Goal: Information Seeking & Learning: Learn about a topic

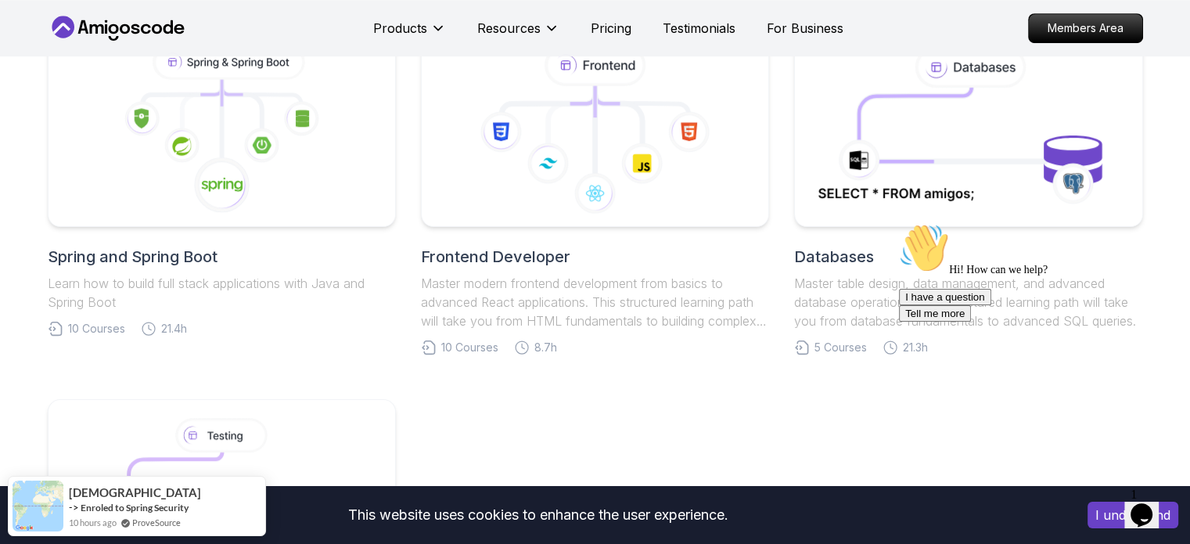
scroll to position [765, 0]
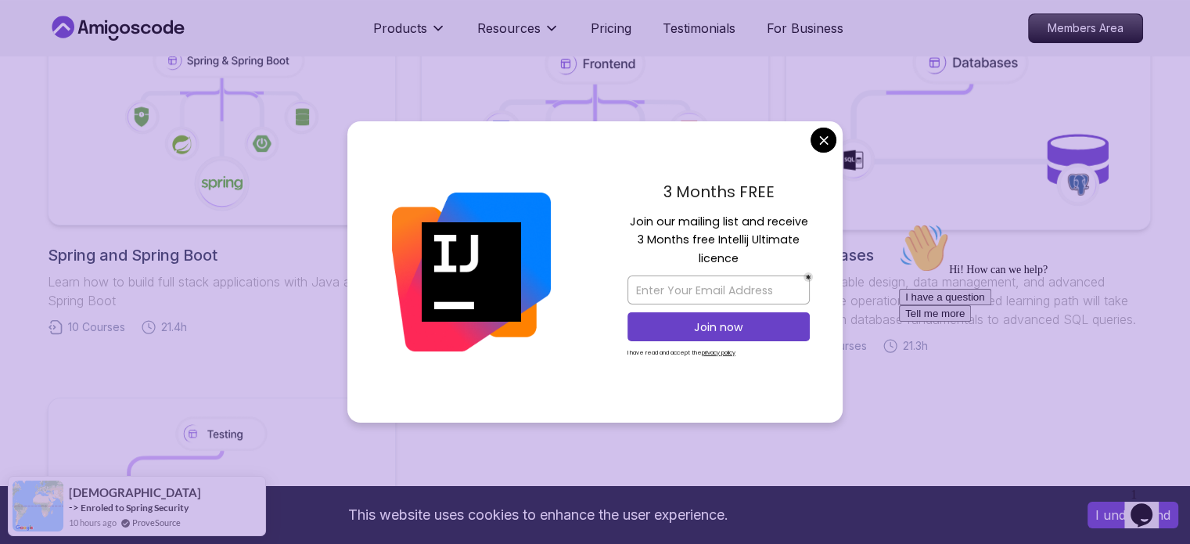
click at [826, 131] on body "This website uses cookies to enhance the user experience. I understand Products…" at bounding box center [595, 397] width 1190 height 2324
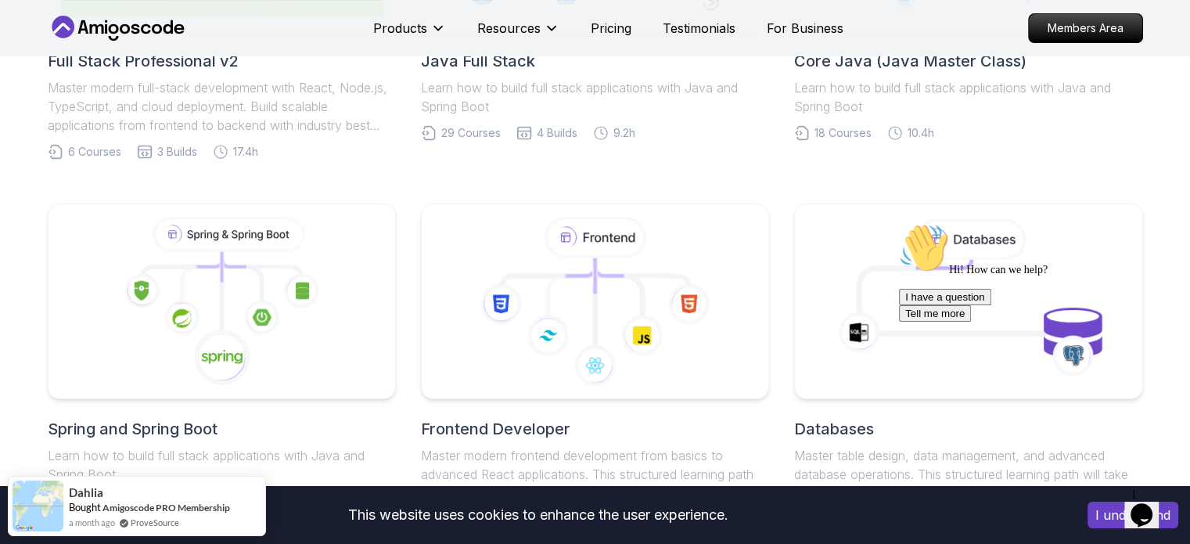
scroll to position [887, 0]
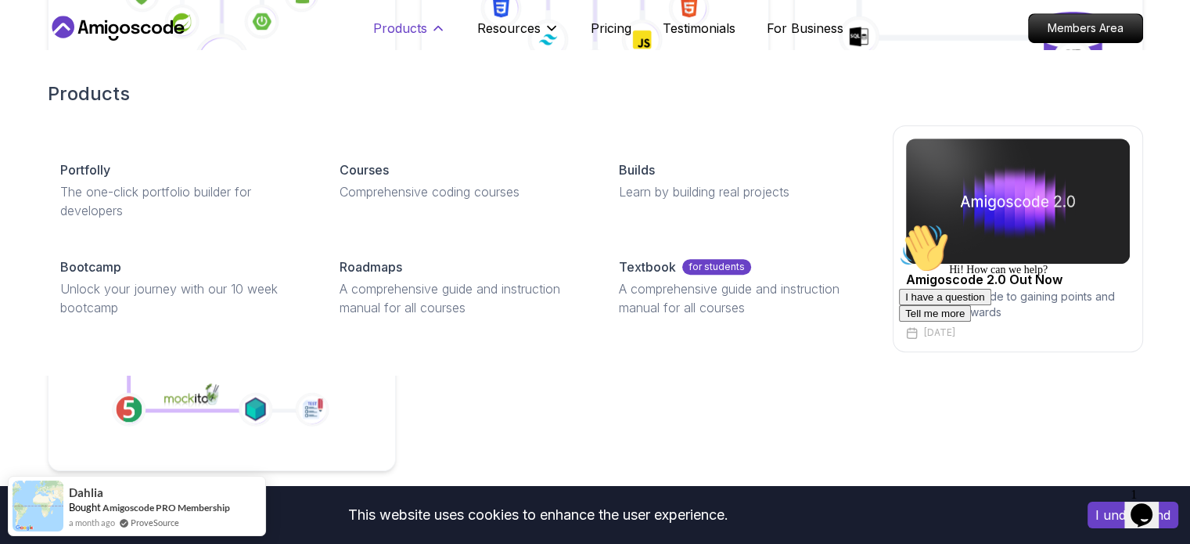
click at [416, 23] on p "Products" at bounding box center [400, 28] width 54 height 19
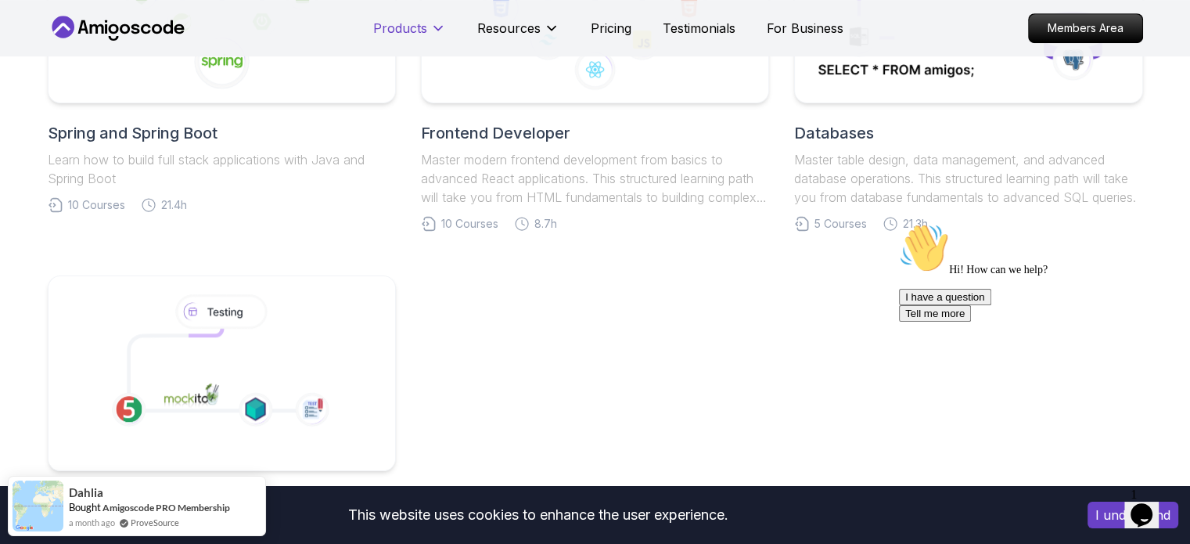
click at [416, 23] on p "Products" at bounding box center [400, 28] width 54 height 19
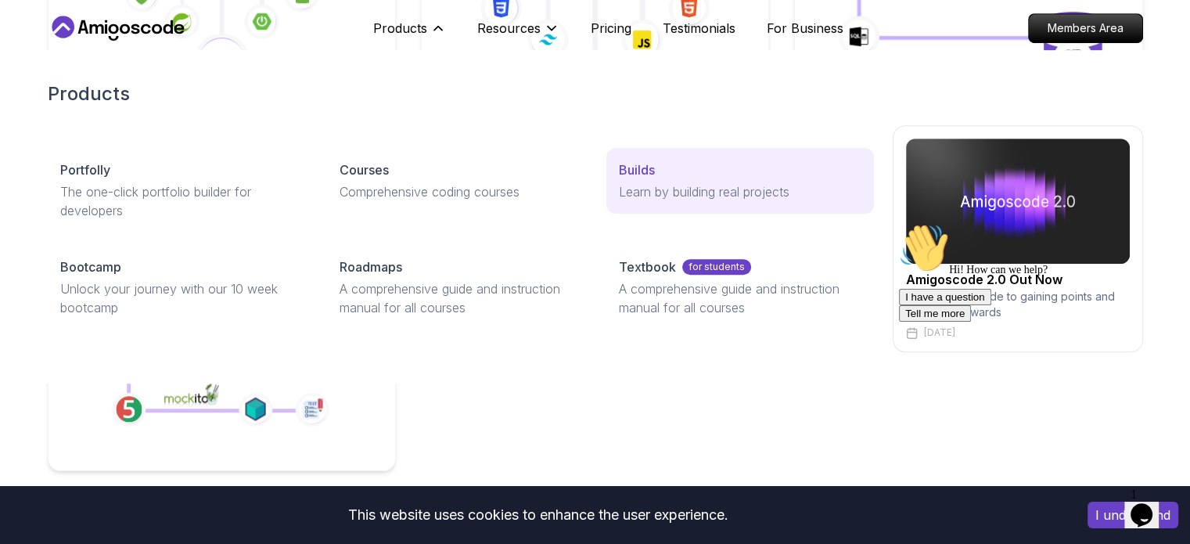
click at [667, 171] on div "Builds" at bounding box center [740, 169] width 242 height 19
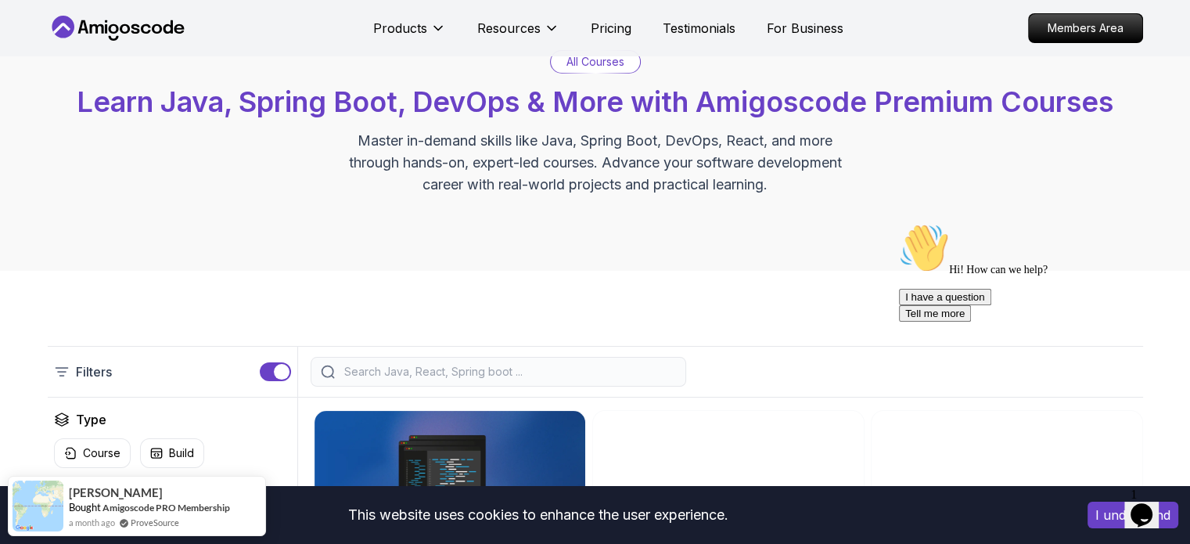
scroll to position [49, 0]
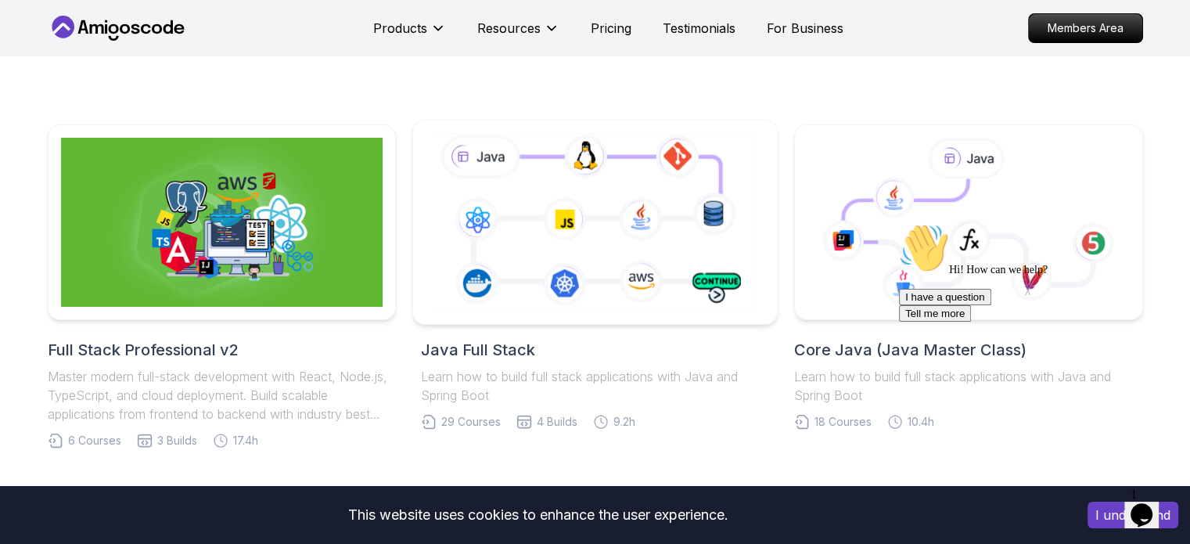
scroll to position [291, 0]
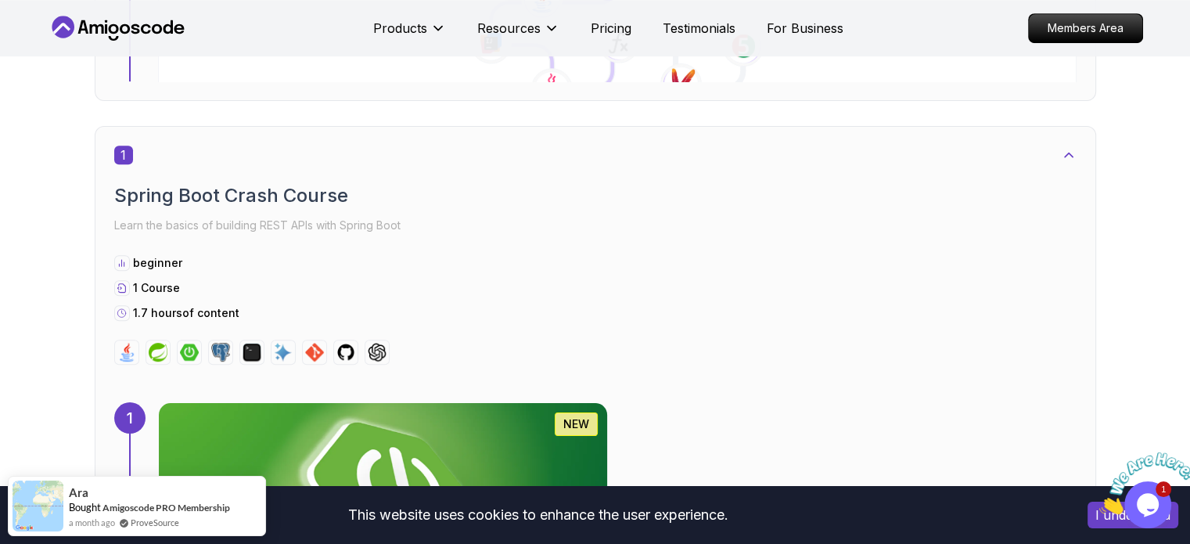
scroll to position [734, 0]
click at [618, 399] on img at bounding box center [382, 497] width 471 height 196
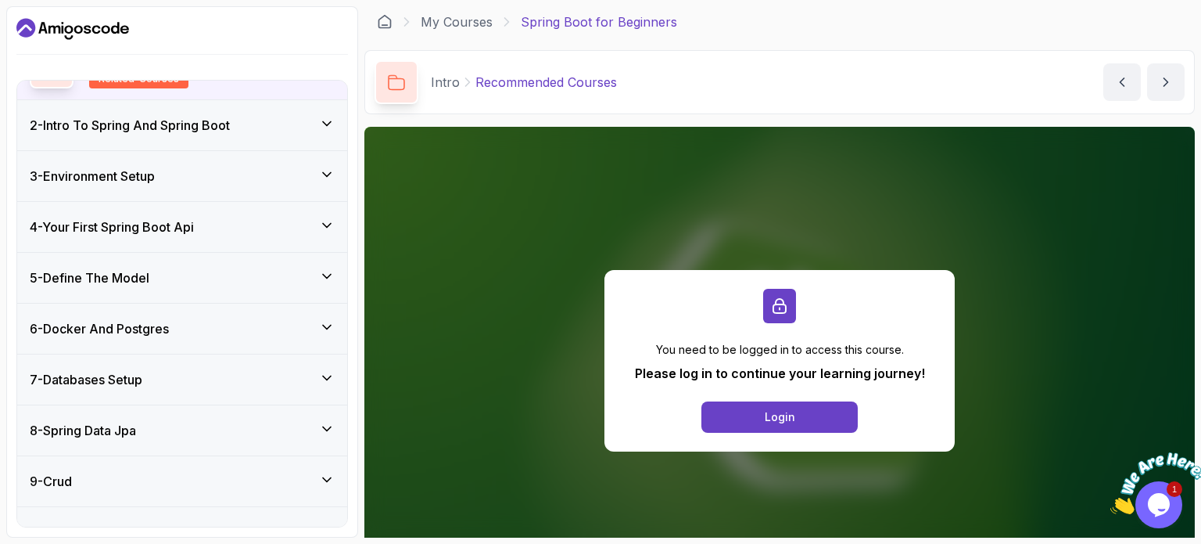
scroll to position [292, 0]
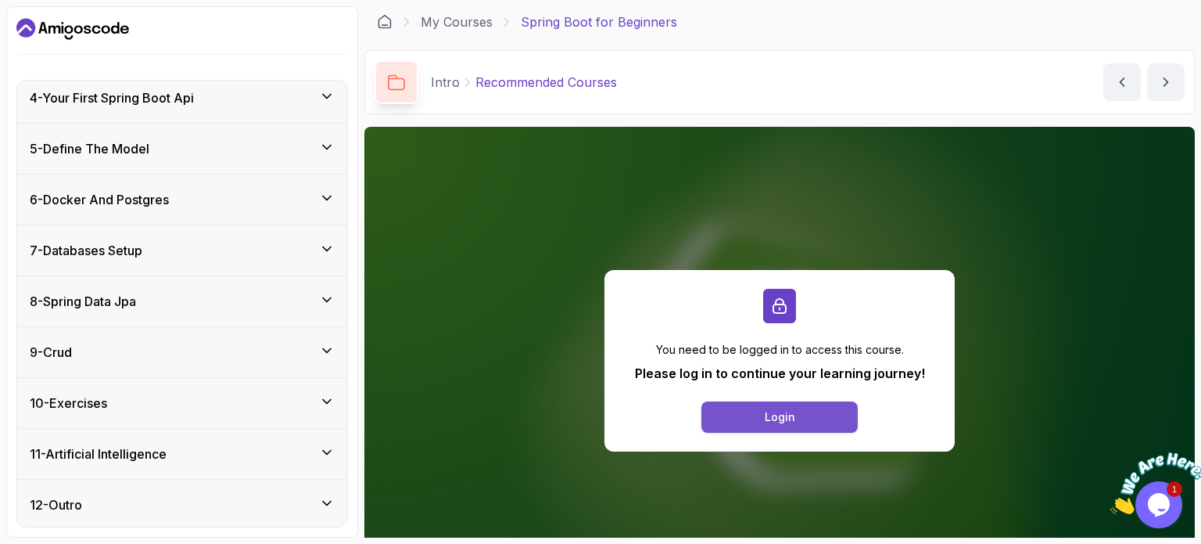
click at [796, 418] on button "Login" at bounding box center [780, 416] width 156 height 31
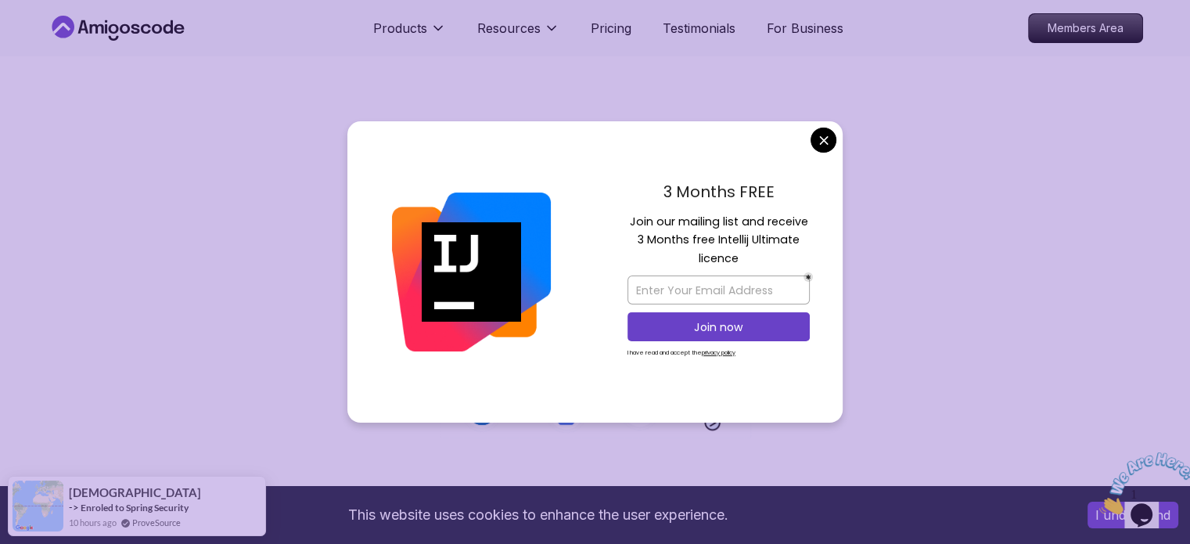
click at [835, 144] on div "3 Months FREE Join our mailing list and receive 3 Months free Intellij Ultimate…" at bounding box center [718, 272] width 248 height 302
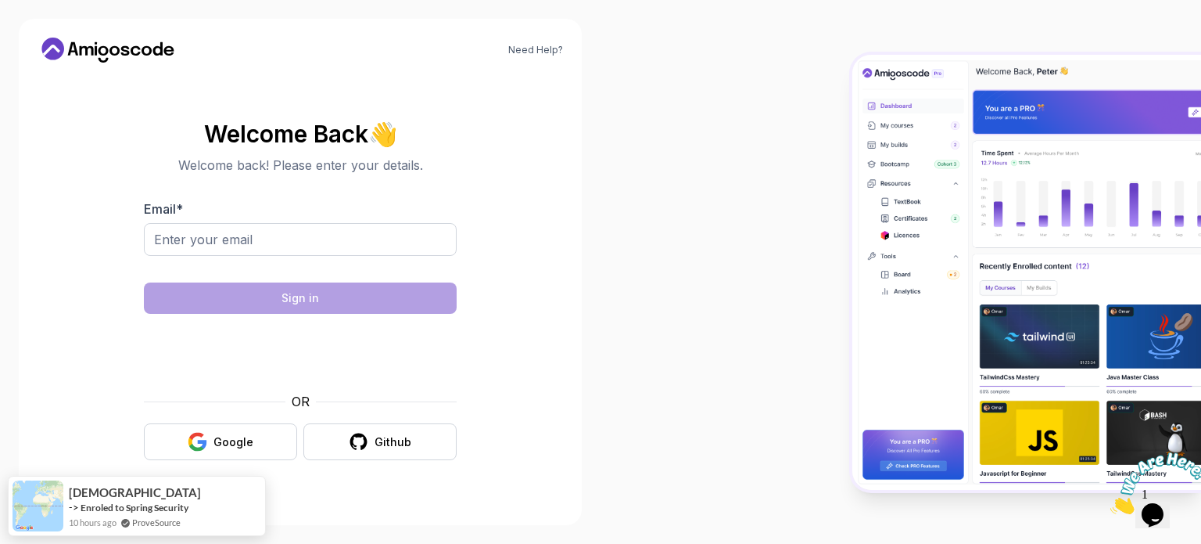
click at [827, 127] on body "Need Help? Welcome Back 👋 Welcome back! Please enter your details. Email * Sign…" at bounding box center [600, 272] width 1201 height 544
click at [286, 242] on input "Email *" at bounding box center [300, 239] width 313 height 33
click at [586, 228] on div "Need Help? Welcome Back 👋 Welcome back! Please enter your details. Email * Sign…" at bounding box center [300, 272] width 601 height 544
click at [296, 235] on input "Email *" at bounding box center [300, 239] width 313 height 33
paste input "b1db789b85@emailwww.pro"
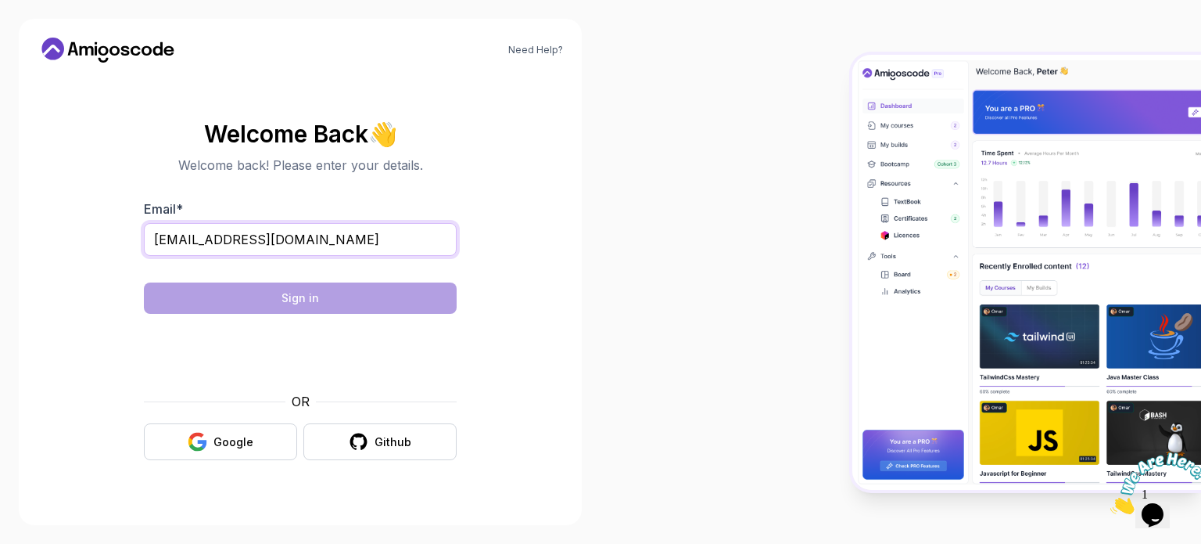
type input "b1db789b85@emailwww.pro"
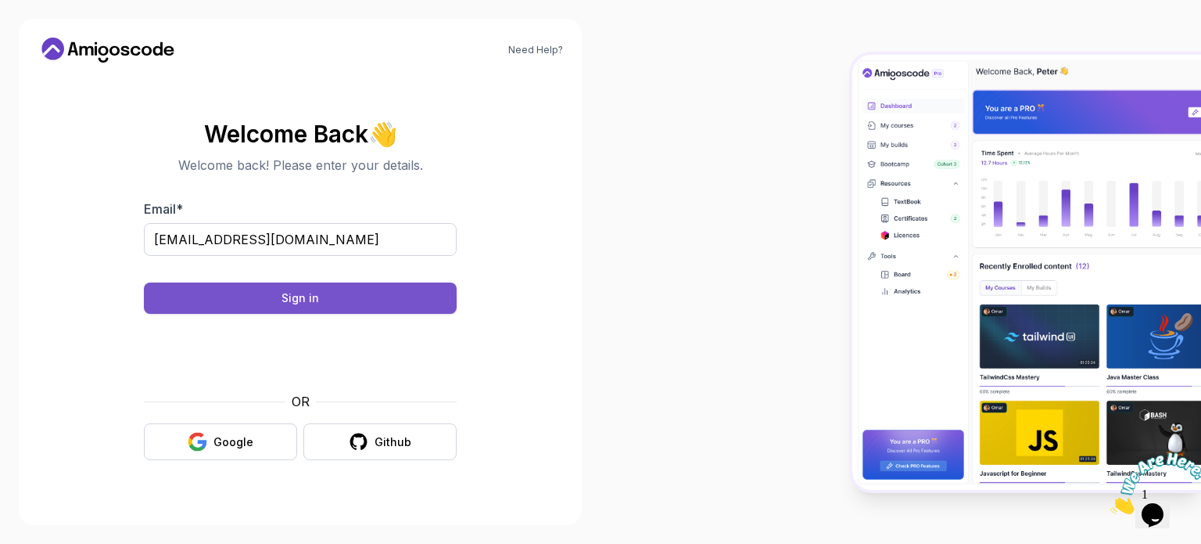
click at [336, 296] on button "Sign in" at bounding box center [300, 297] width 313 height 31
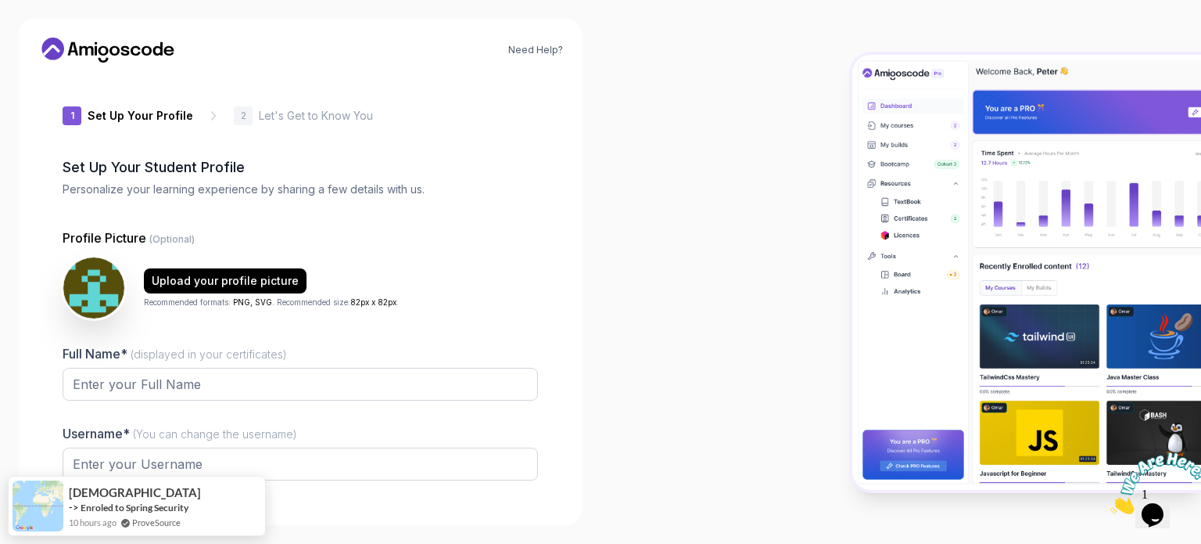
type input "dynamicbobcatd9460"
click at [403, 379] on input "Full Name* (displayed in your certificates)" at bounding box center [301, 384] width 476 height 33
type input "Estudar01"
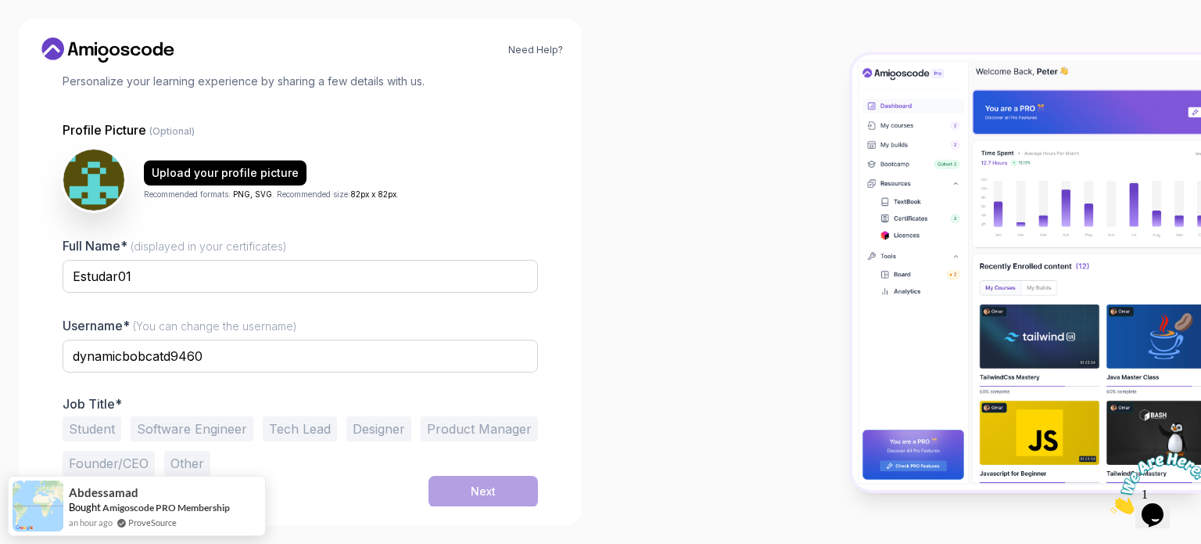
click at [103, 422] on button "Student" at bounding box center [92, 428] width 59 height 25
click at [491, 491] on div "Next" at bounding box center [483, 491] width 25 height 16
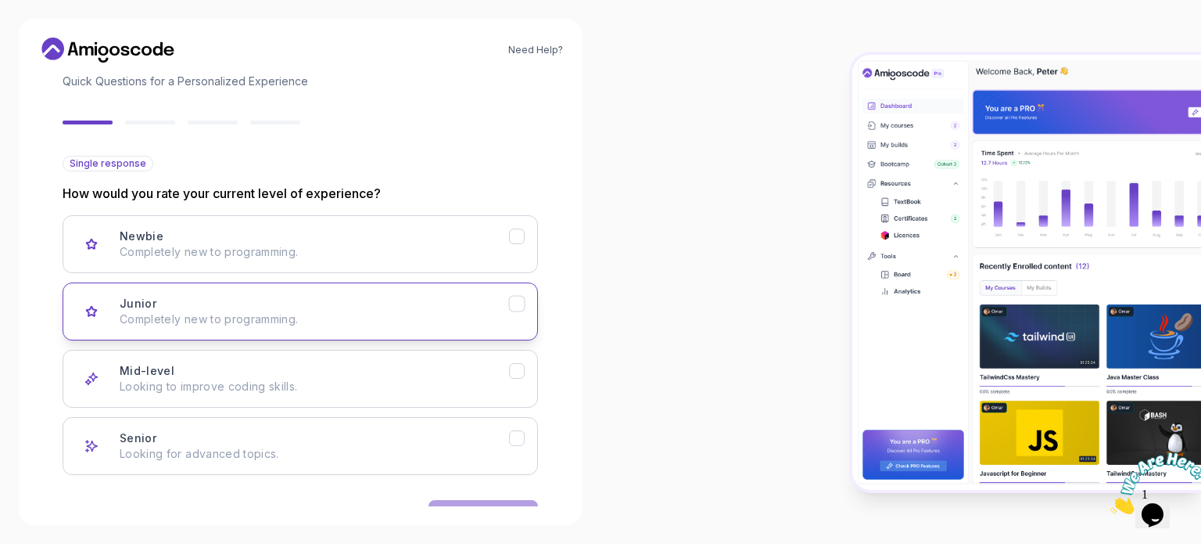
scroll to position [156, 0]
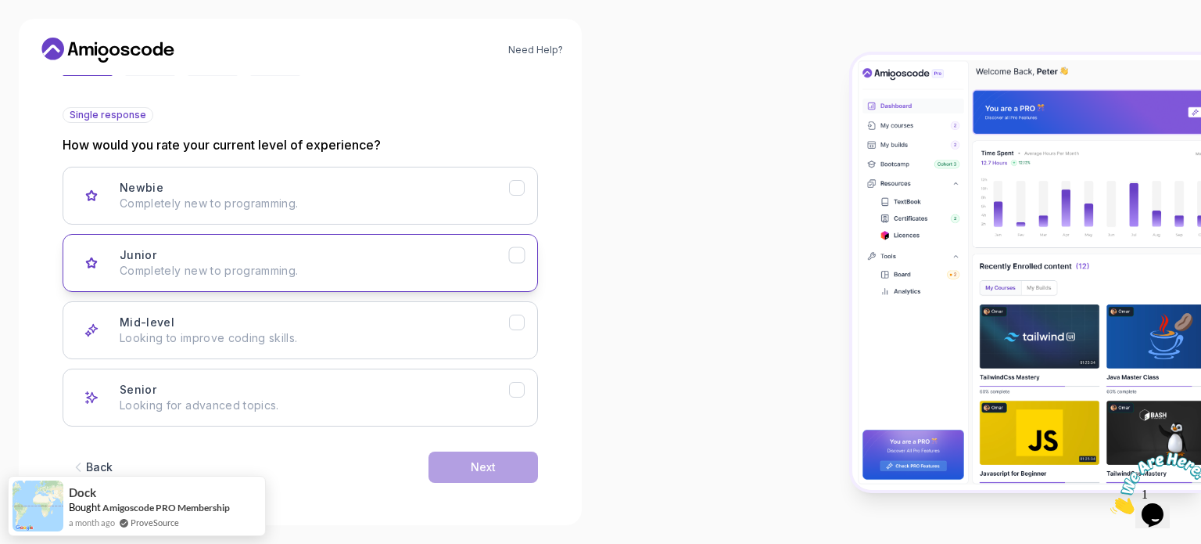
click at [357, 260] on div "Junior Completely new to programming." at bounding box center [315, 262] width 390 height 31
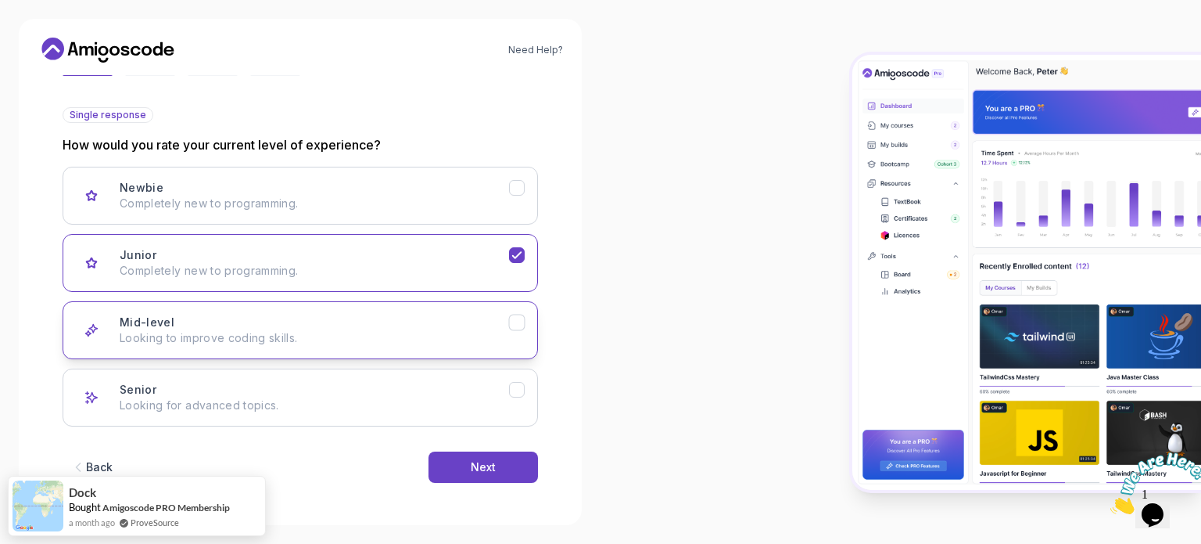
click at [491, 353] on button "Mid-level Looking to improve coding skills." at bounding box center [301, 330] width 476 height 58
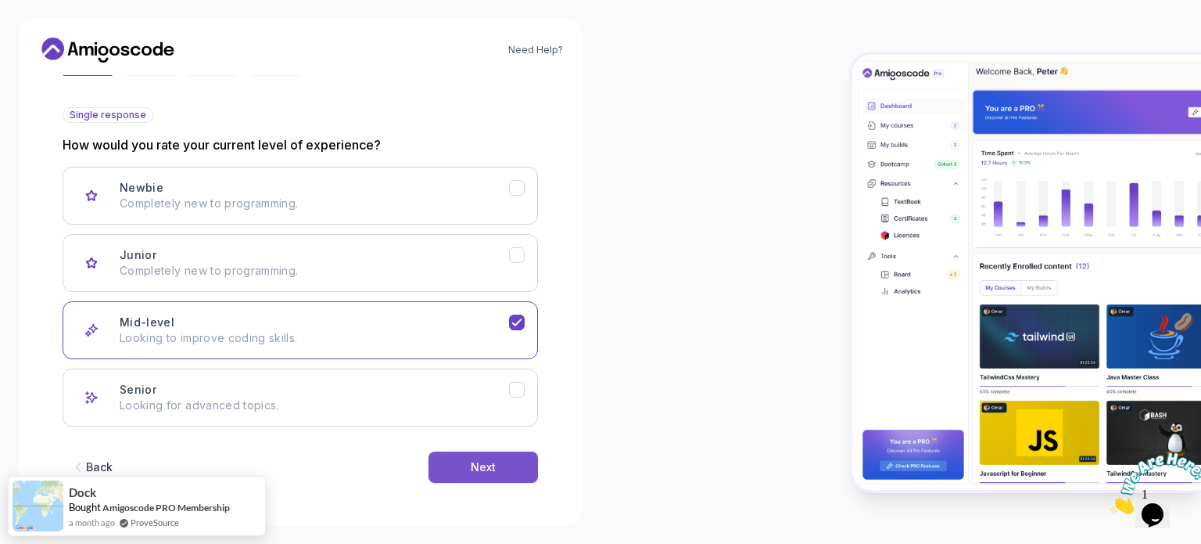
click at [509, 459] on button "Next" at bounding box center [484, 466] width 110 height 31
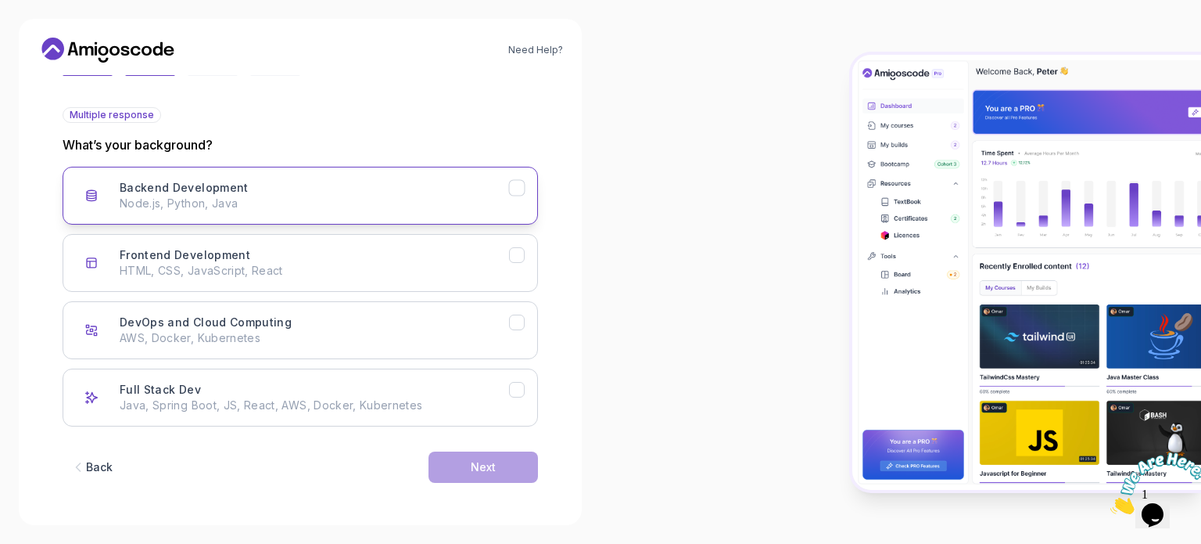
click at [453, 206] on p "Node.js, Python, Java" at bounding box center [315, 204] width 390 height 16
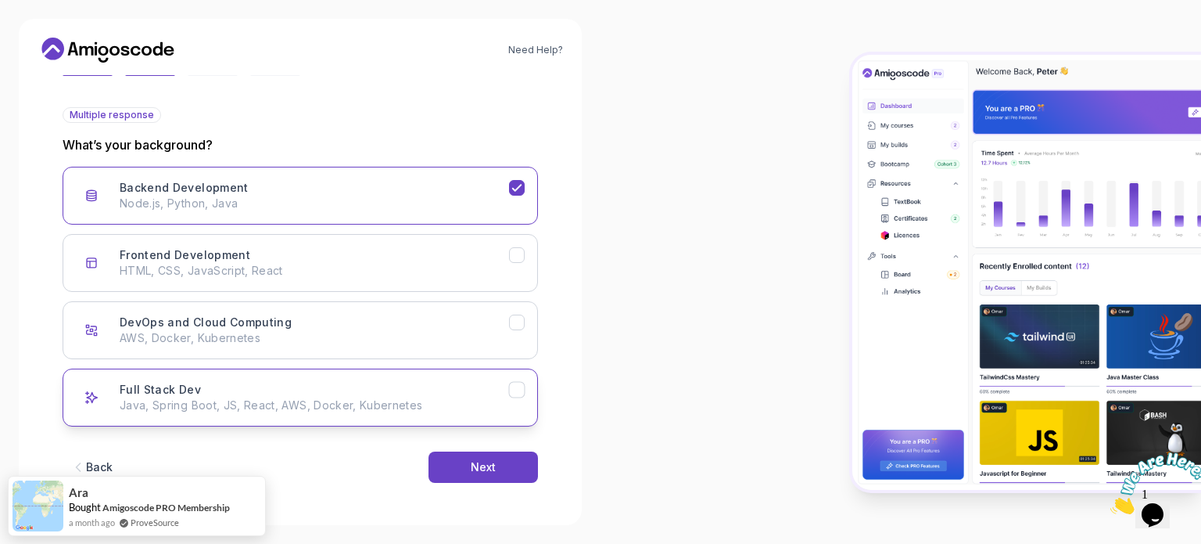
click at [507, 394] on div "Full Stack Dev Java, Spring Boot, JS, React, AWS, Docker, Kubernetes" at bounding box center [315, 397] width 390 height 31
click at [501, 469] on button "Next" at bounding box center [484, 466] width 110 height 31
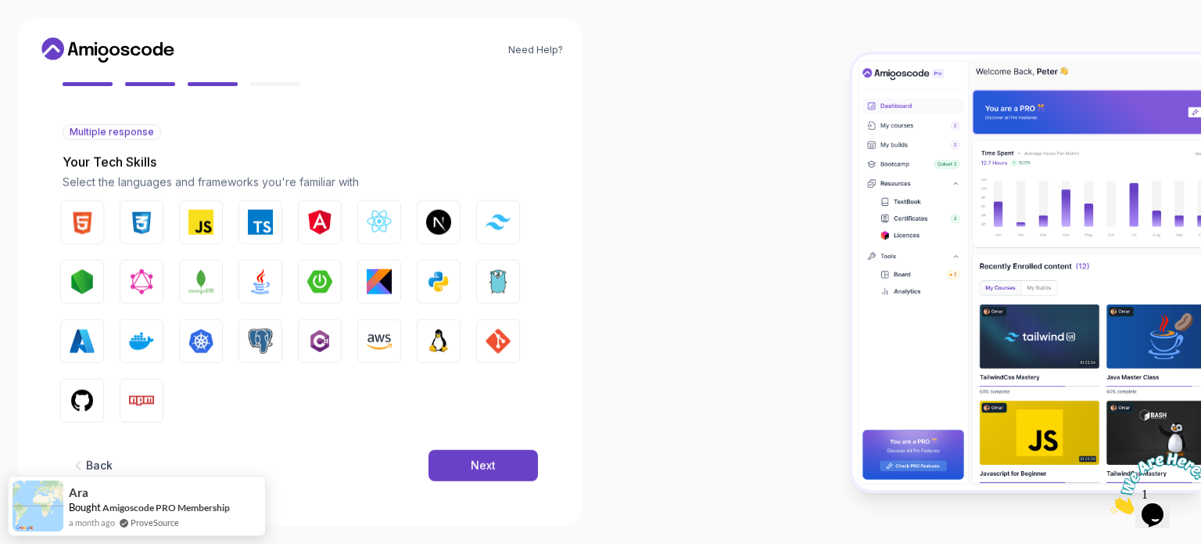
scroll to position [138, 0]
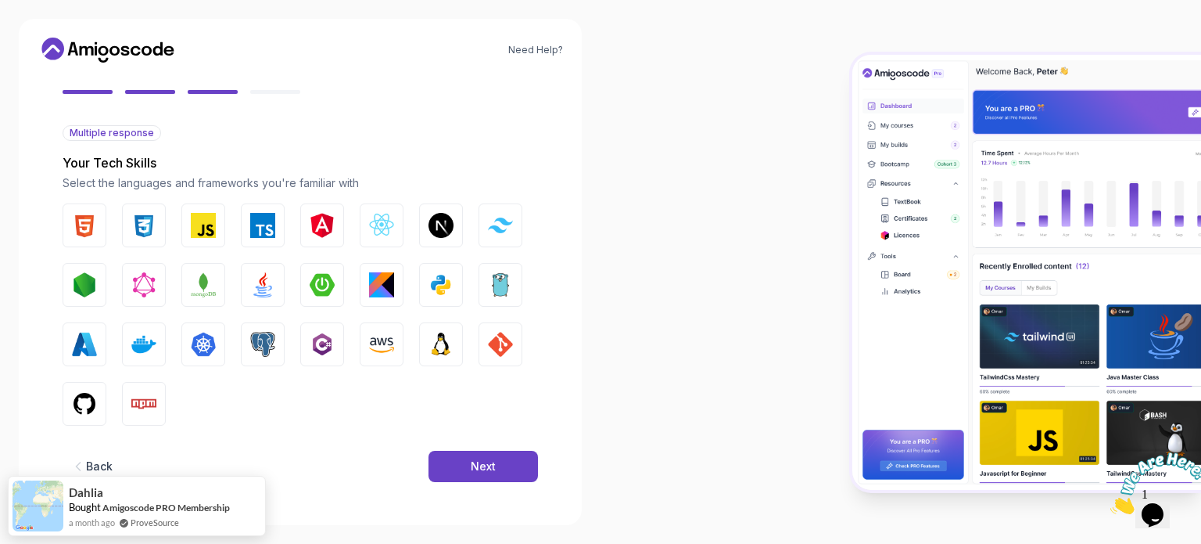
click at [501, 469] on button "Next" at bounding box center [484, 466] width 110 height 31
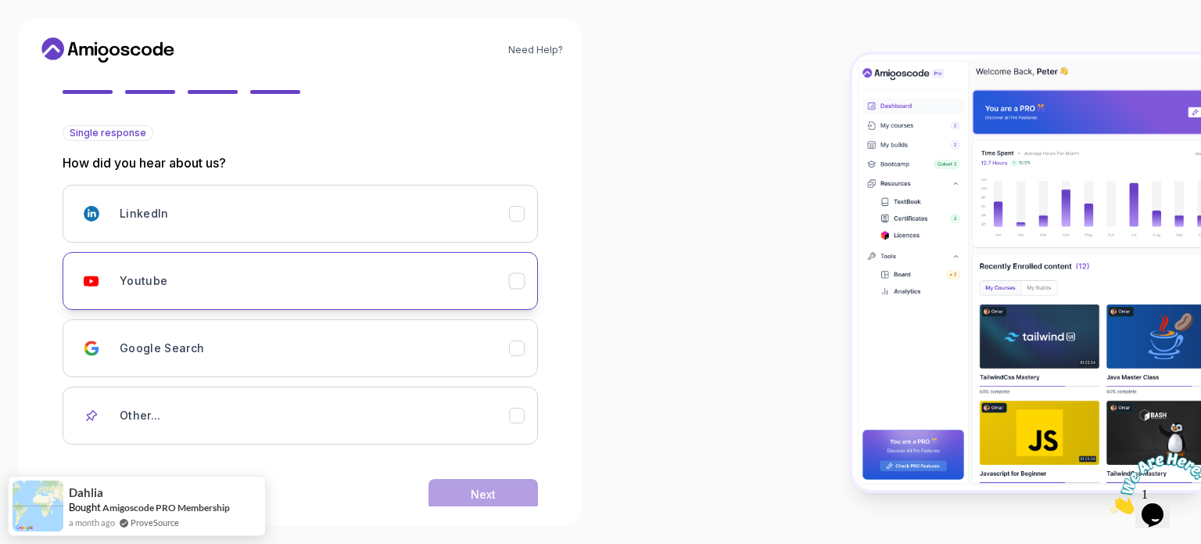
click at [491, 281] on div "Youtube" at bounding box center [315, 280] width 390 height 31
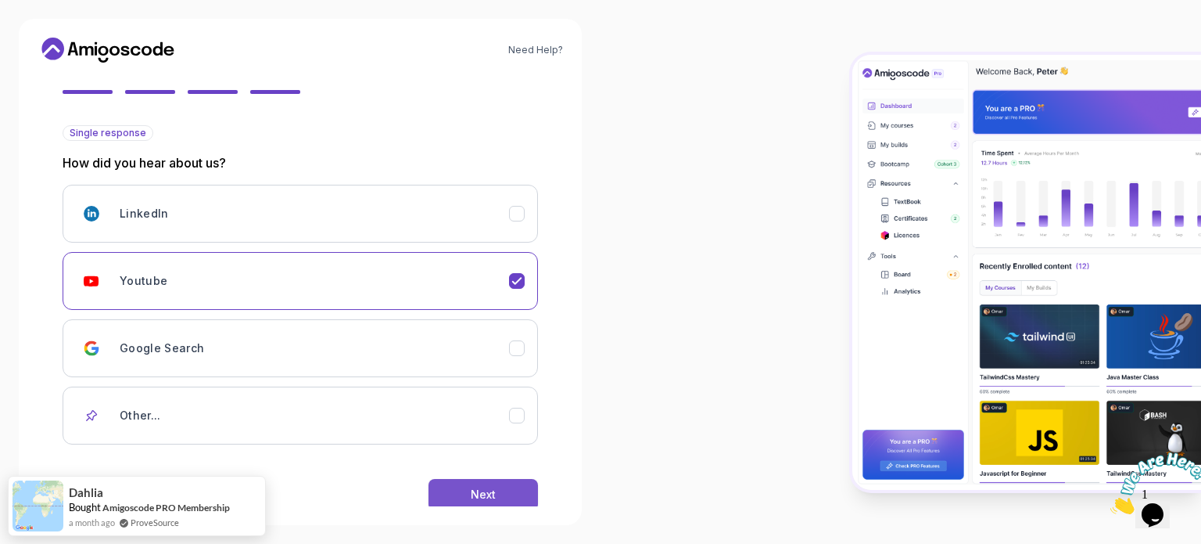
click at [494, 483] on button "Next" at bounding box center [484, 494] width 110 height 31
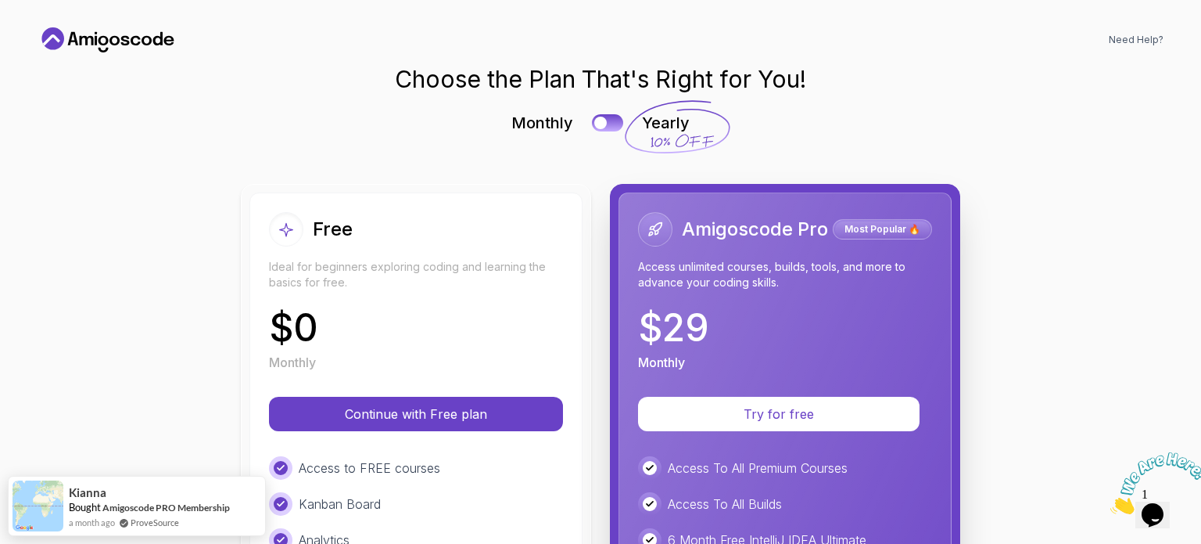
scroll to position [0, 0]
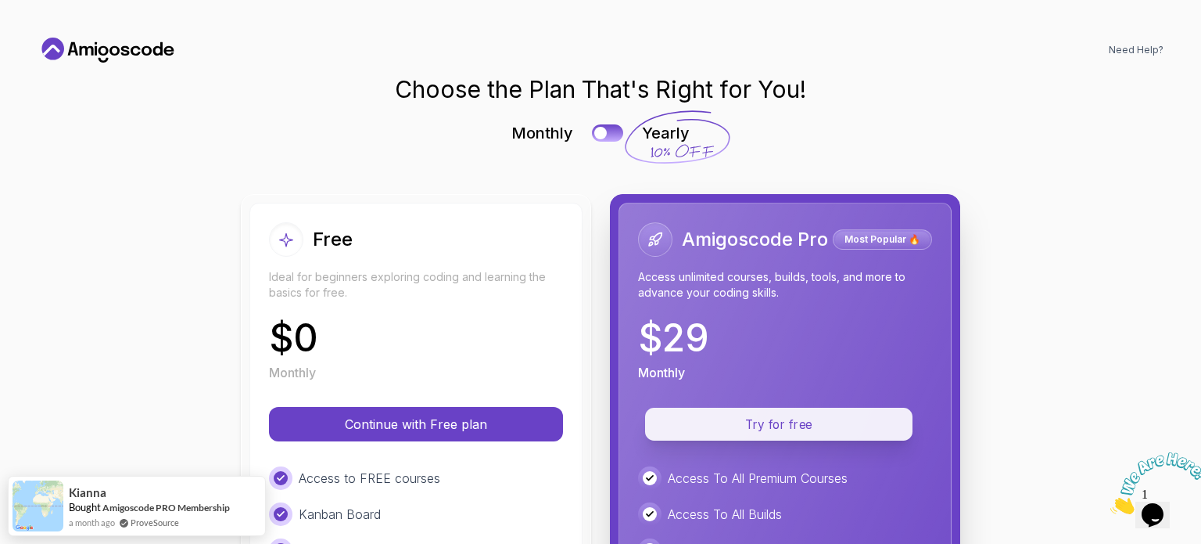
drag, startPoint x: 788, startPoint y: 423, endPoint x: 689, endPoint y: 428, distance: 98.7
click at [689, 428] on p "Try for free" at bounding box center [779, 424] width 232 height 18
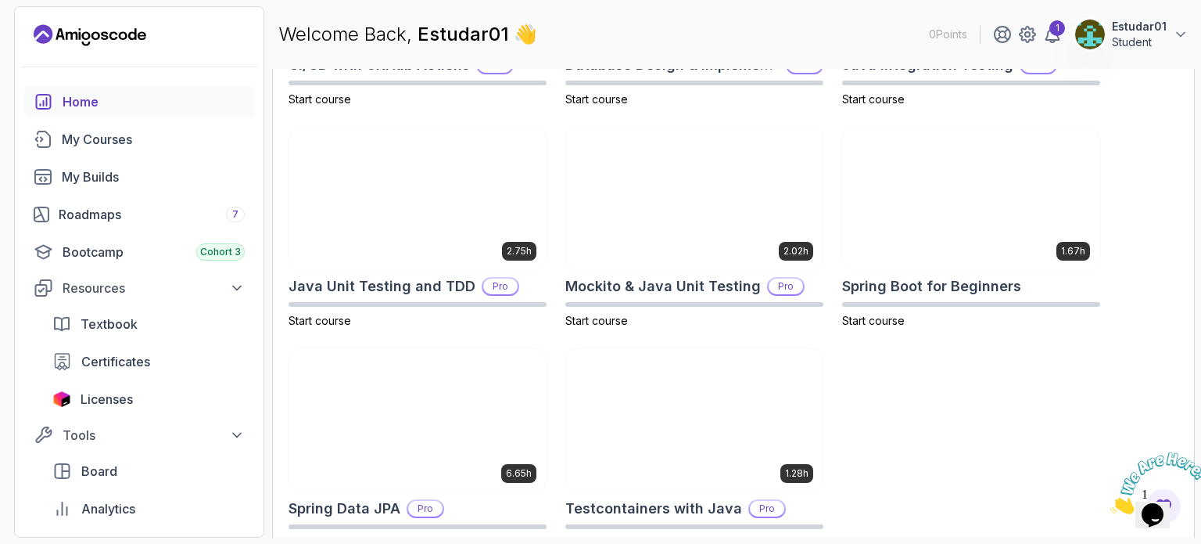
scroll to position [680, 0]
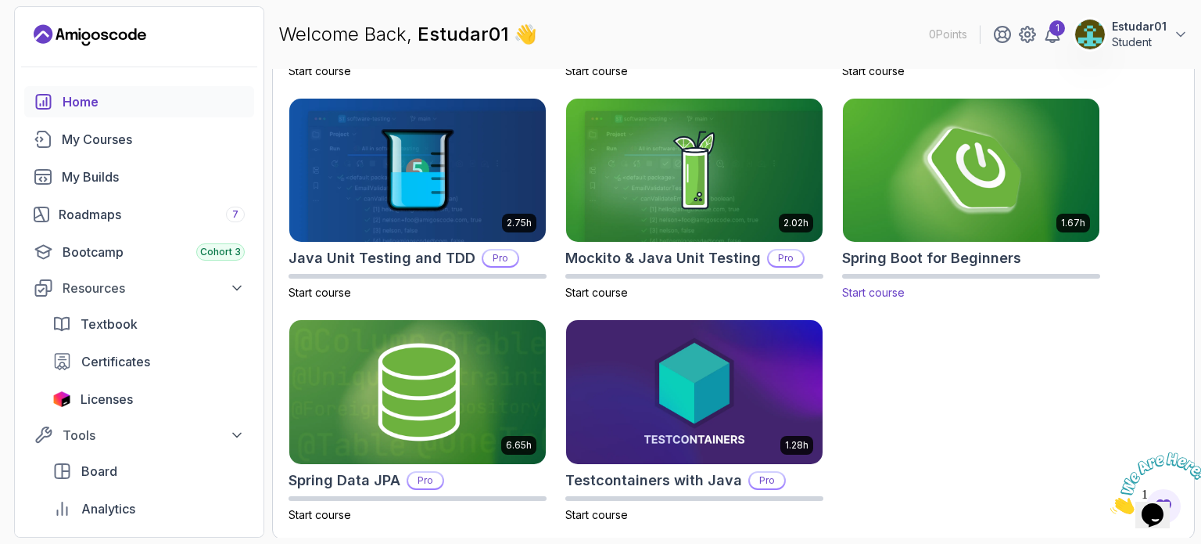
click at [937, 183] on img at bounding box center [971, 170] width 269 height 151
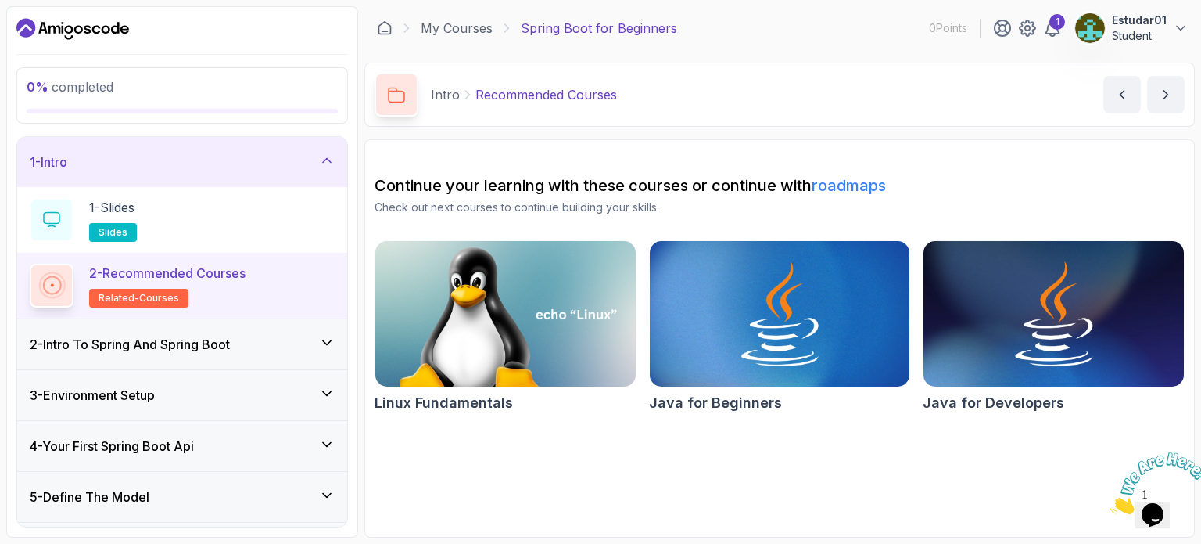
click at [268, 339] on div "2 - Intro To Spring And Spring Boot" at bounding box center [182, 344] width 305 height 19
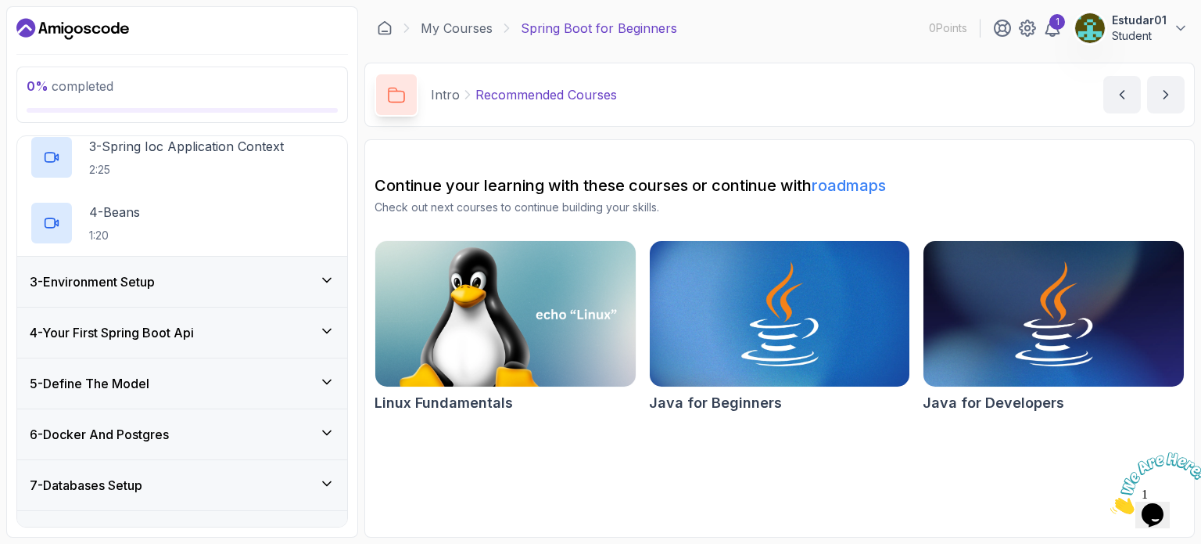
scroll to position [246, 0]
click at [311, 278] on div "3 - Environment Setup" at bounding box center [182, 279] width 305 height 19
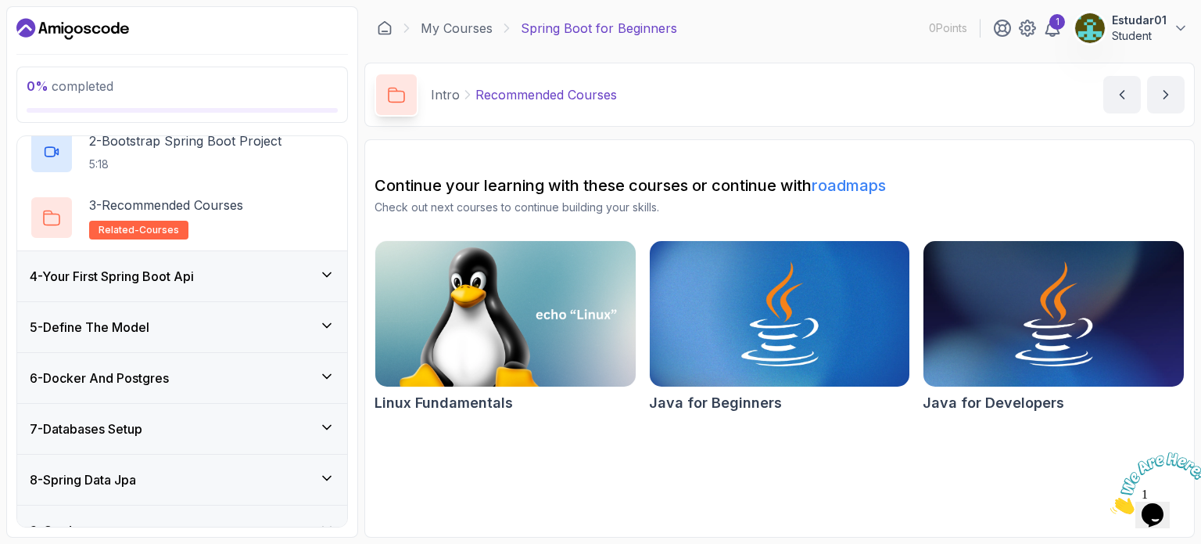
scroll to position [163, 0]
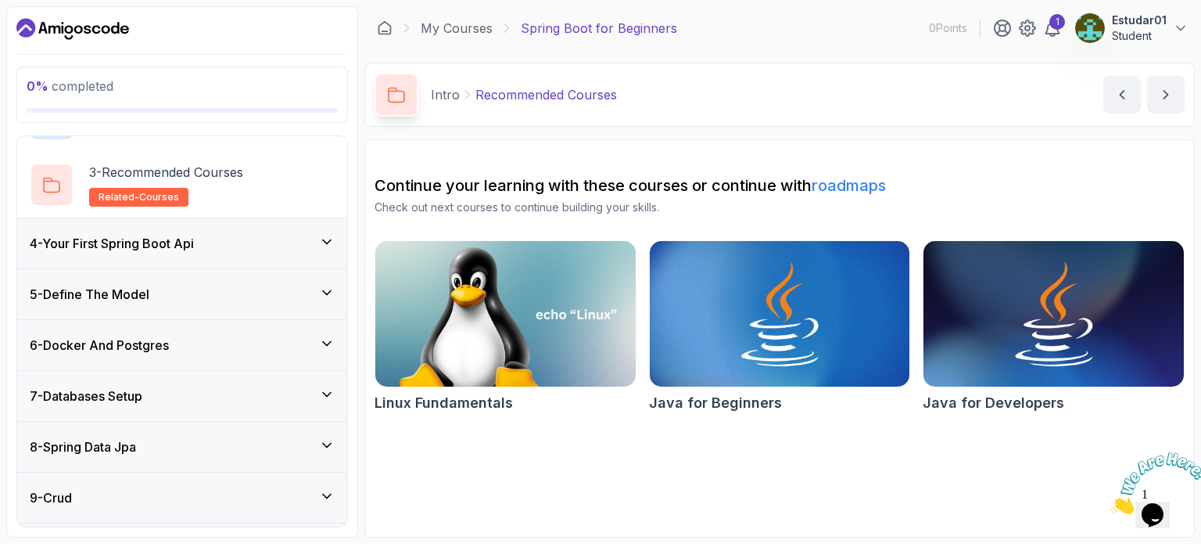
click at [310, 243] on div "4 - Your First Spring Boot Api" at bounding box center [182, 243] width 305 height 19
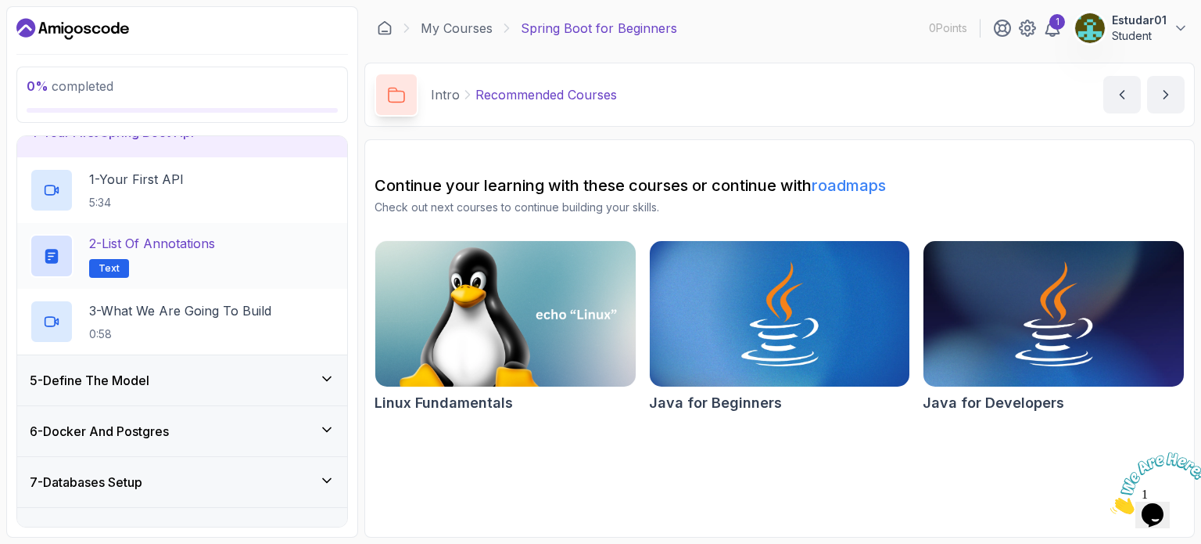
scroll to position [185, 0]
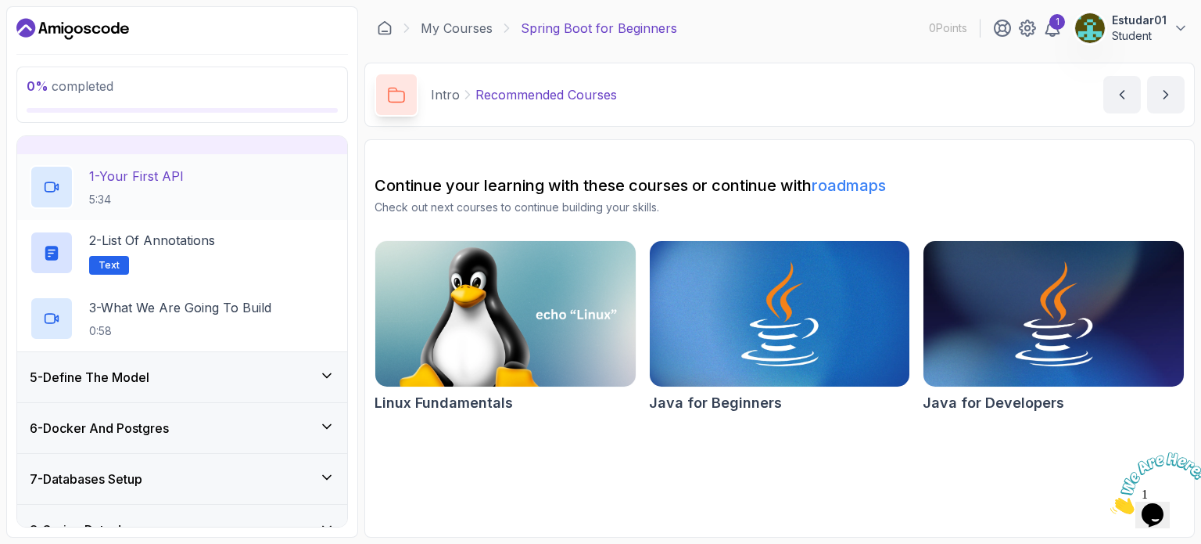
click at [61, 171] on div at bounding box center [52, 187] width 44 height 44
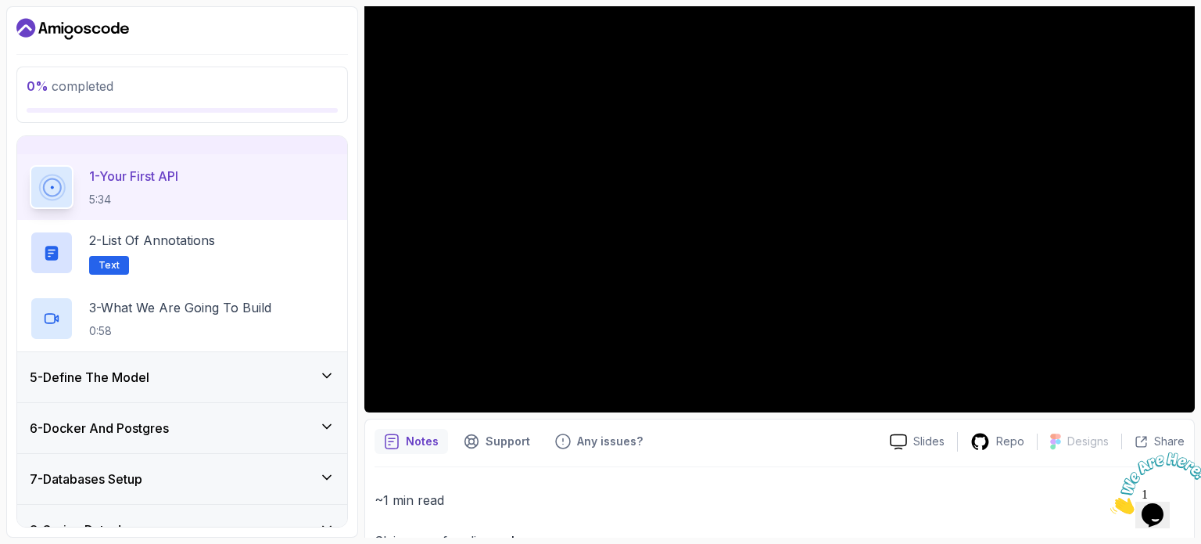
scroll to position [413, 0]
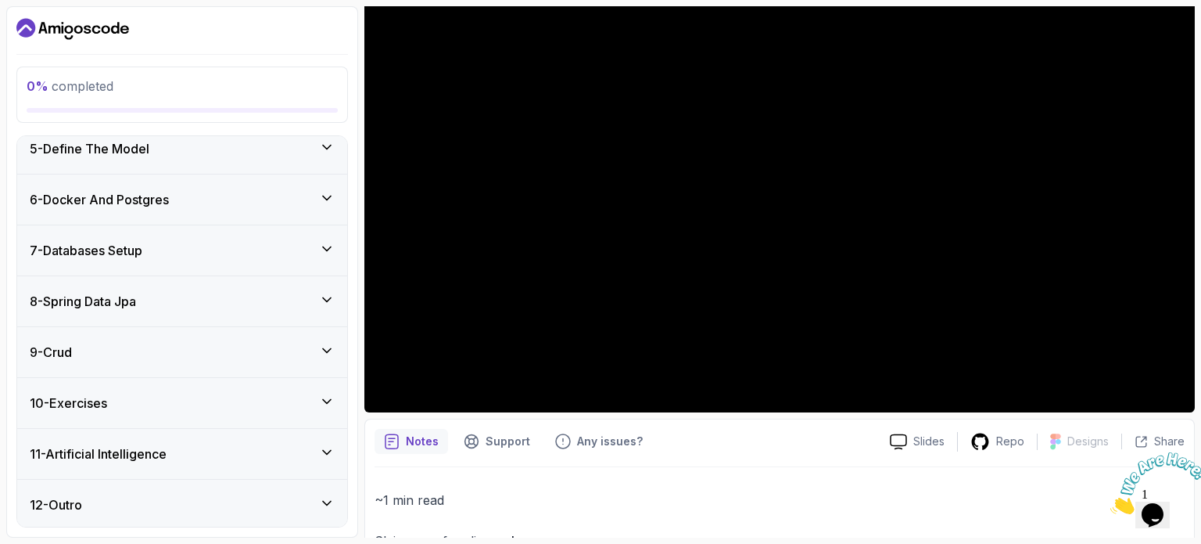
click at [302, 453] on div "11 - Artificial Intelligence" at bounding box center [182, 453] width 305 height 19
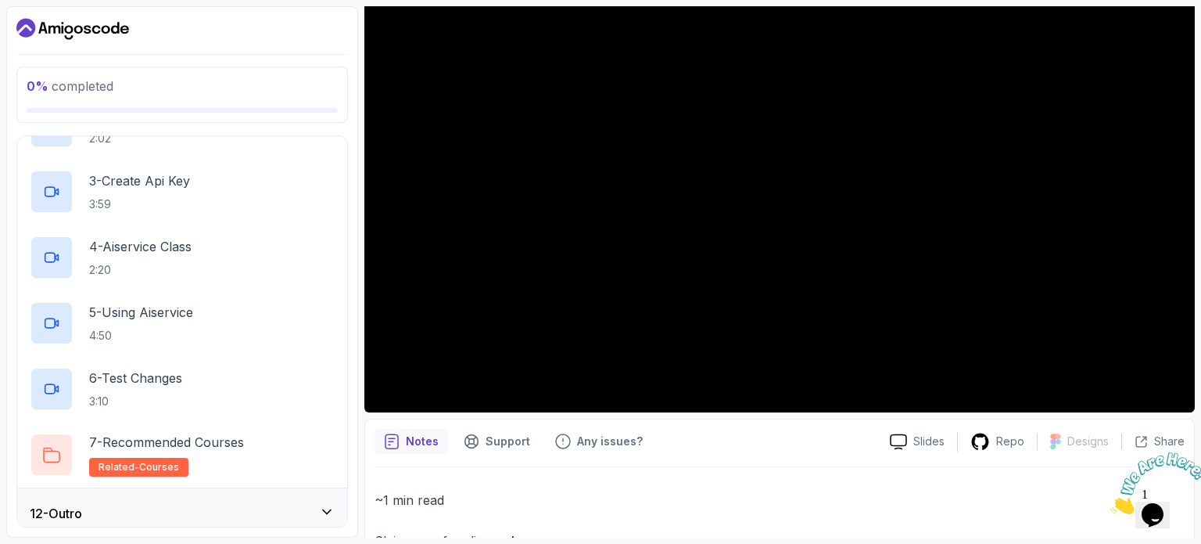
scroll to position [676, 0]
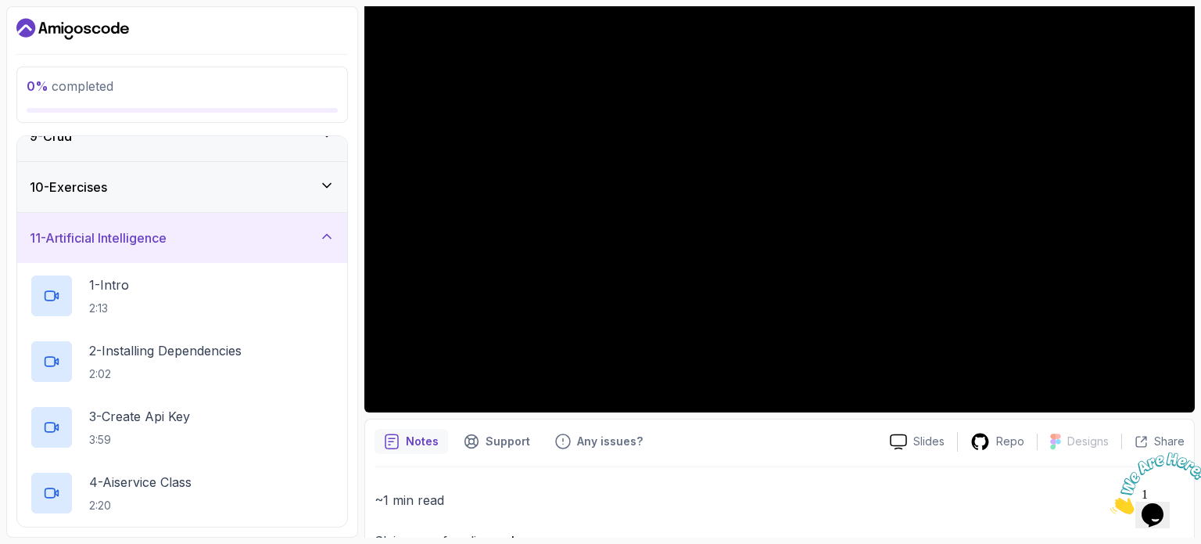
click at [325, 244] on div "11 - Artificial Intelligence" at bounding box center [182, 237] width 305 height 19
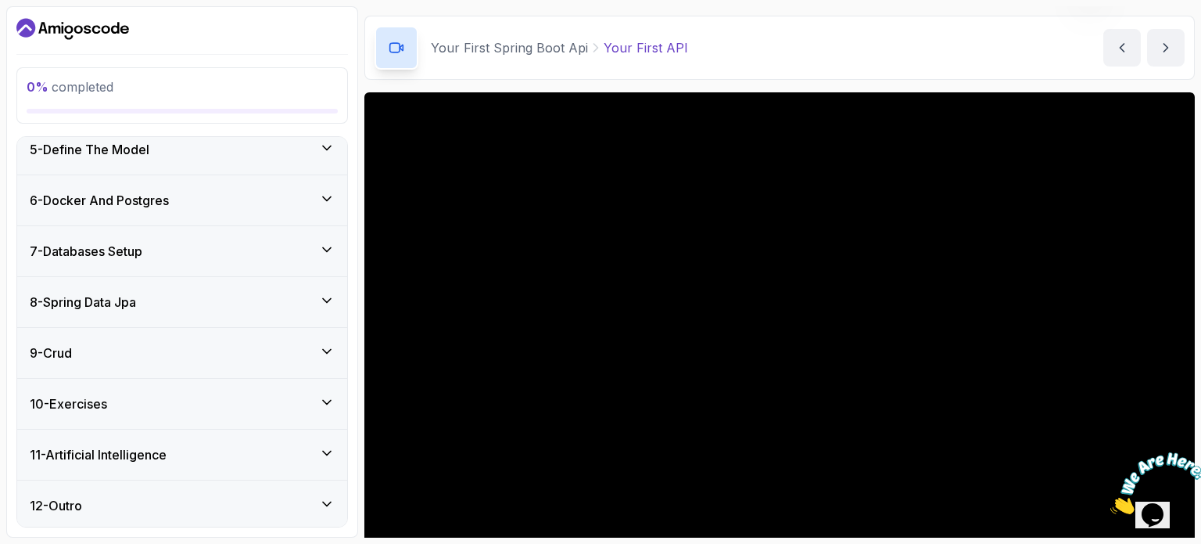
scroll to position [0, 0]
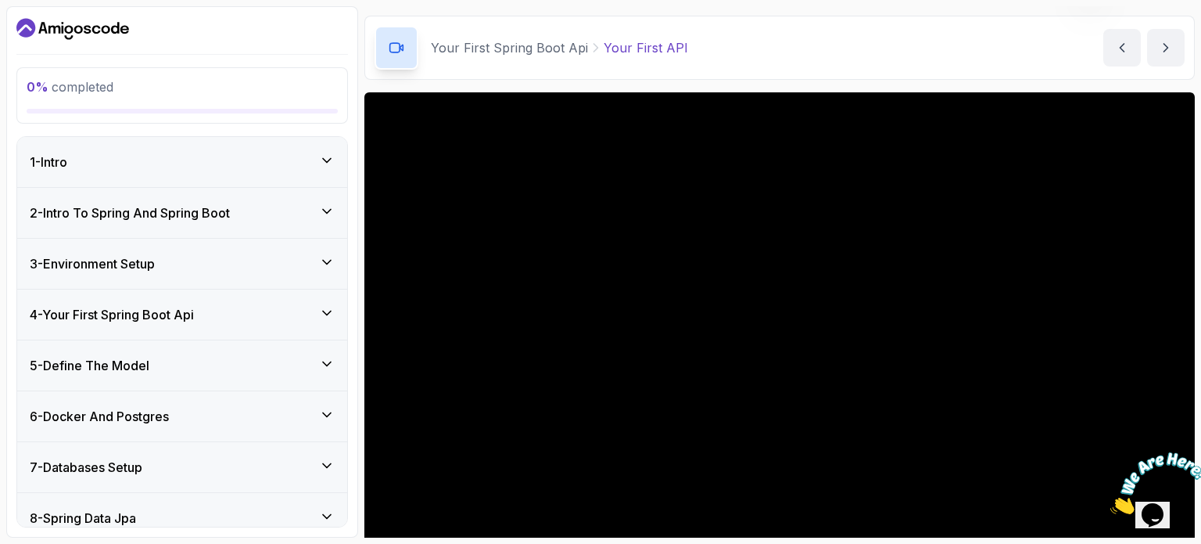
click at [319, 358] on div "5 - Define The Model" at bounding box center [182, 365] width 305 height 19
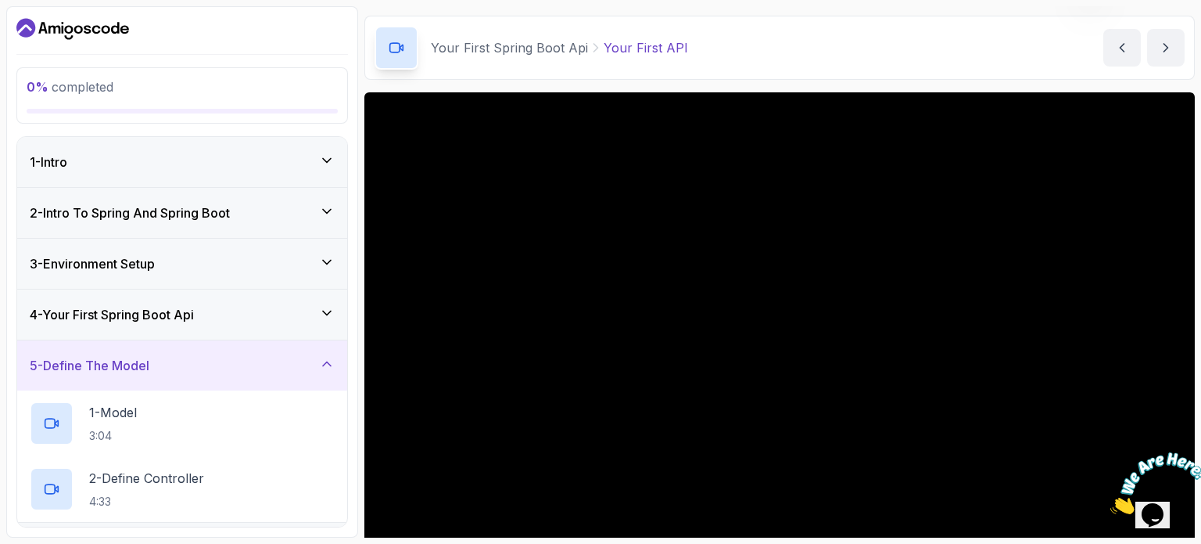
click at [319, 358] on div "5 - Define The Model" at bounding box center [182, 365] width 305 height 19
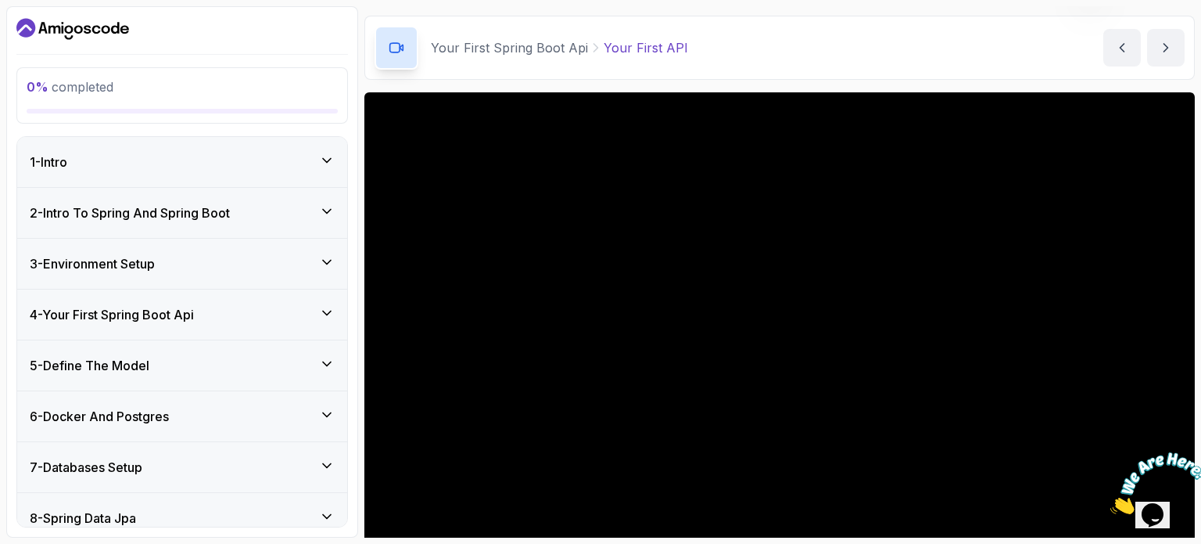
click at [329, 412] on icon at bounding box center [327, 414] width 8 height 4
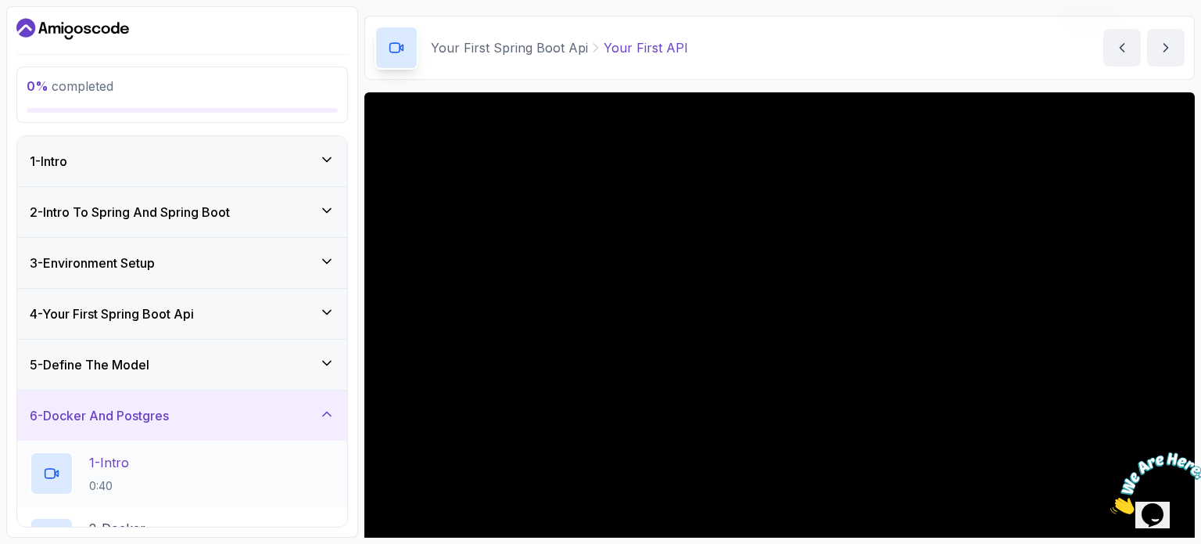
click at [204, 468] on div "1 - Intro 0:40" at bounding box center [182, 473] width 305 height 44
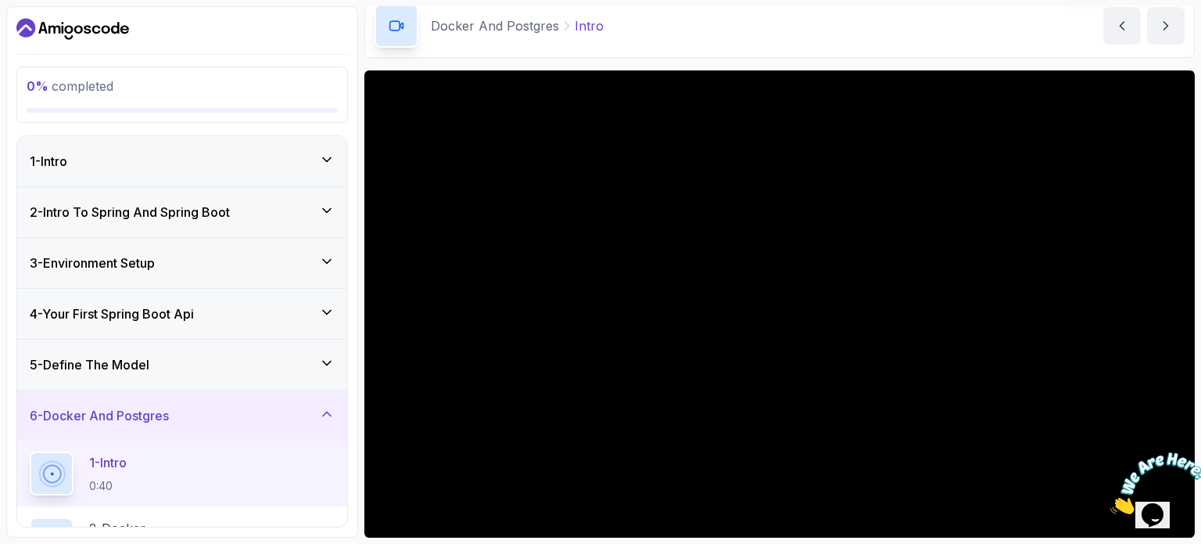
scroll to position [56, 0]
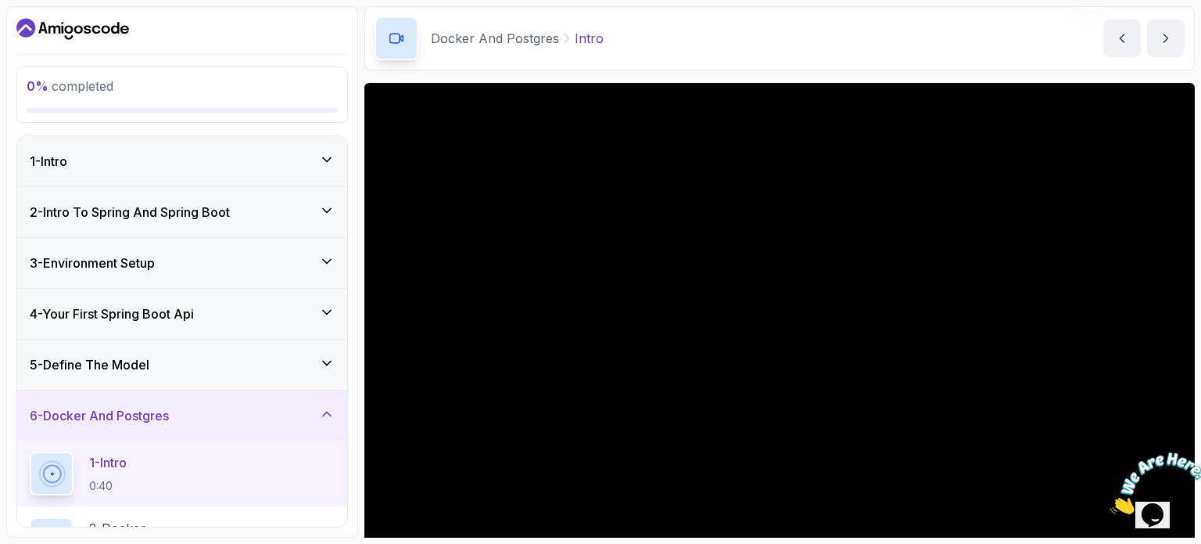
click at [100, 30] on icon "Dashboard" at bounding box center [72, 28] width 113 height 25
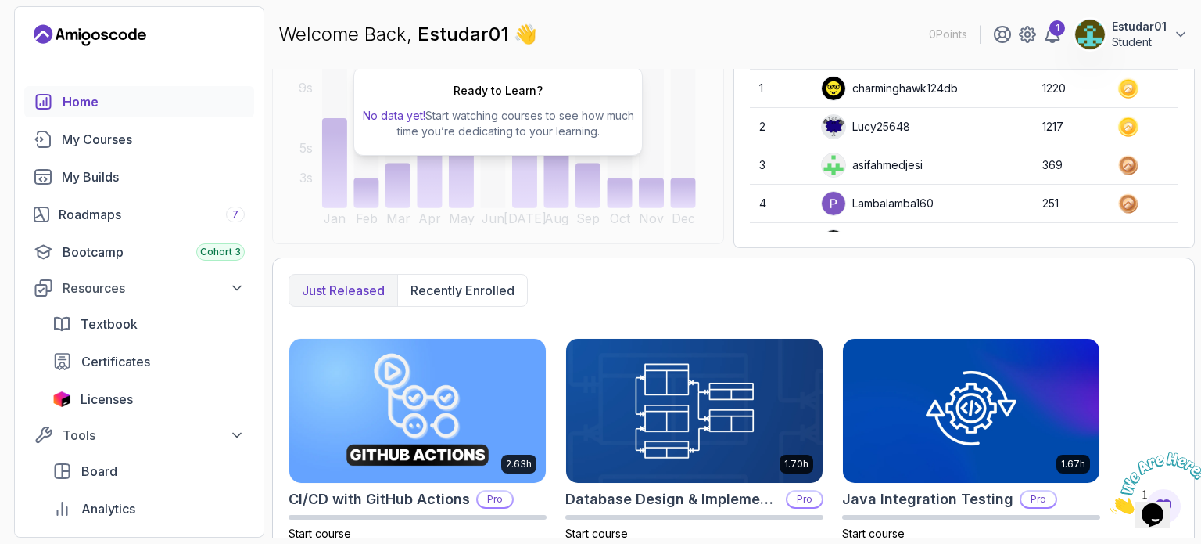
scroll to position [199, 0]
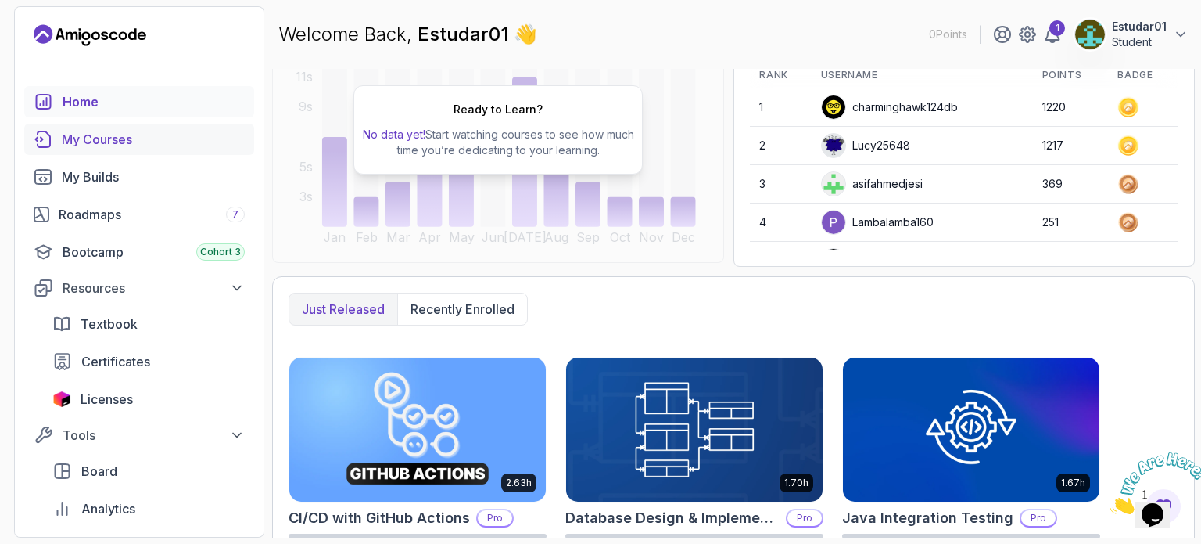
click at [135, 140] on div "My Courses" at bounding box center [153, 139] width 183 height 19
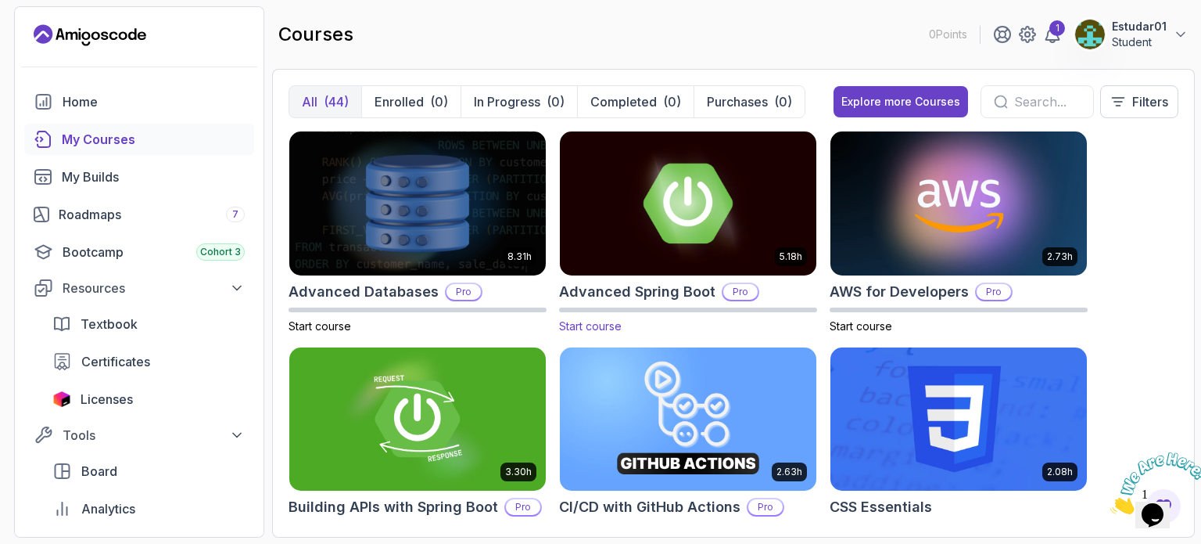
click at [734, 223] on img at bounding box center [688, 202] width 269 height 151
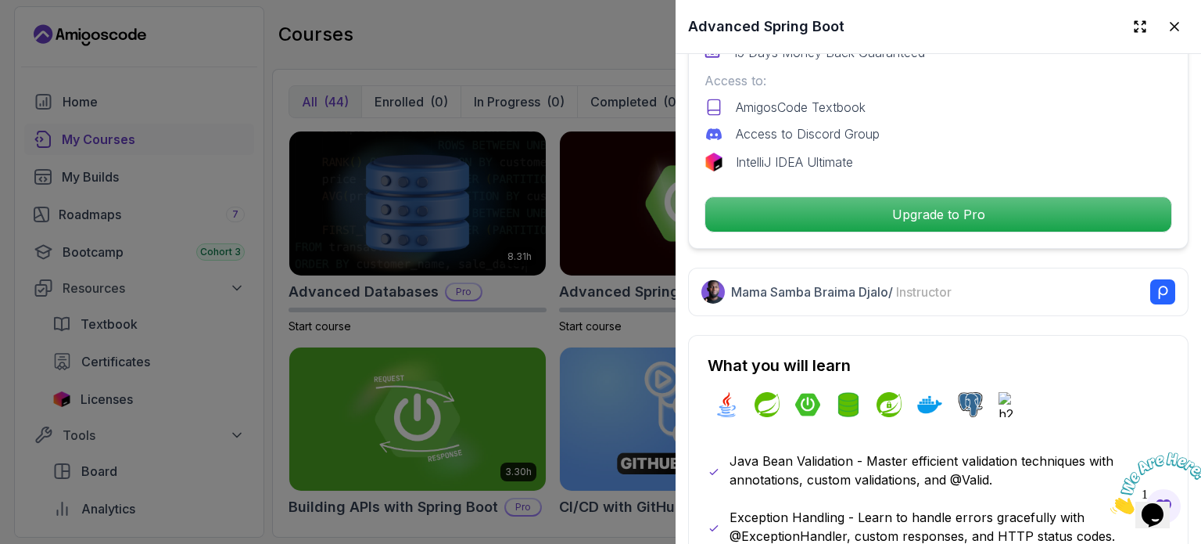
scroll to position [607, 0]
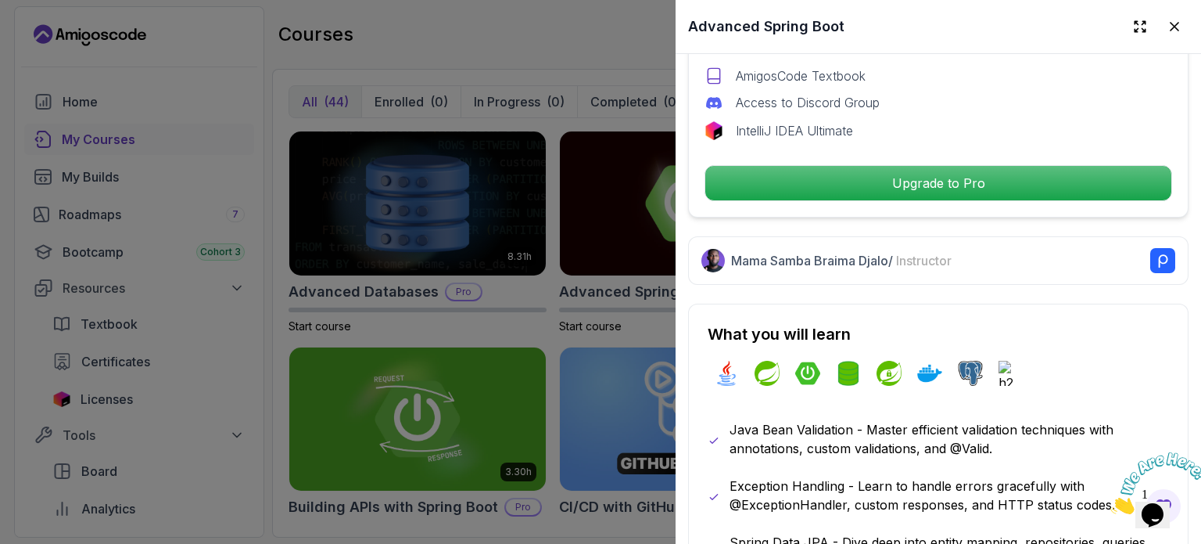
click at [277, 330] on div at bounding box center [600, 272] width 1201 height 544
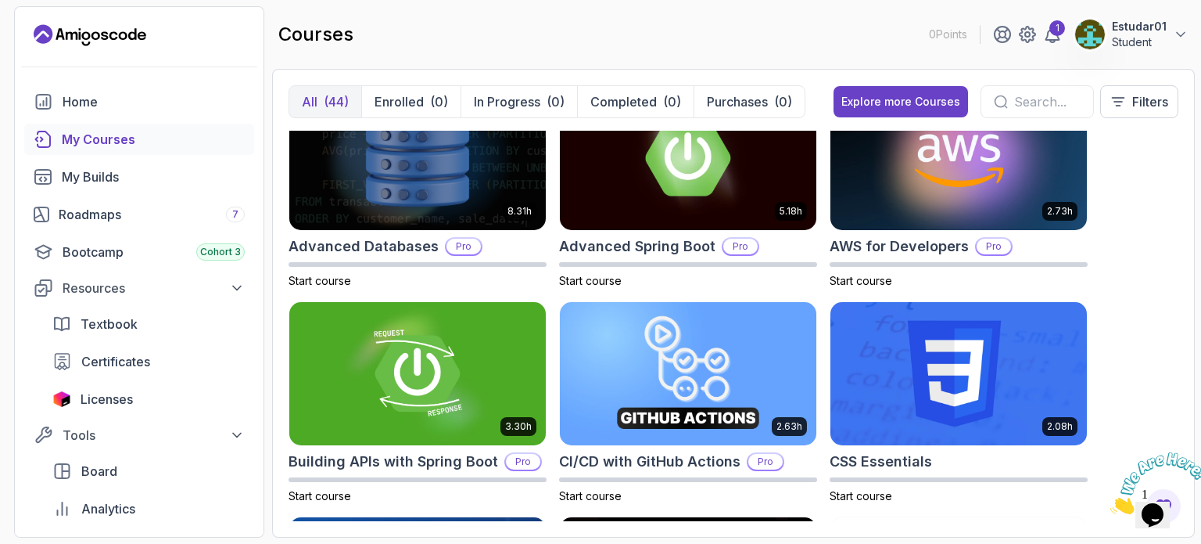
scroll to position [0, 0]
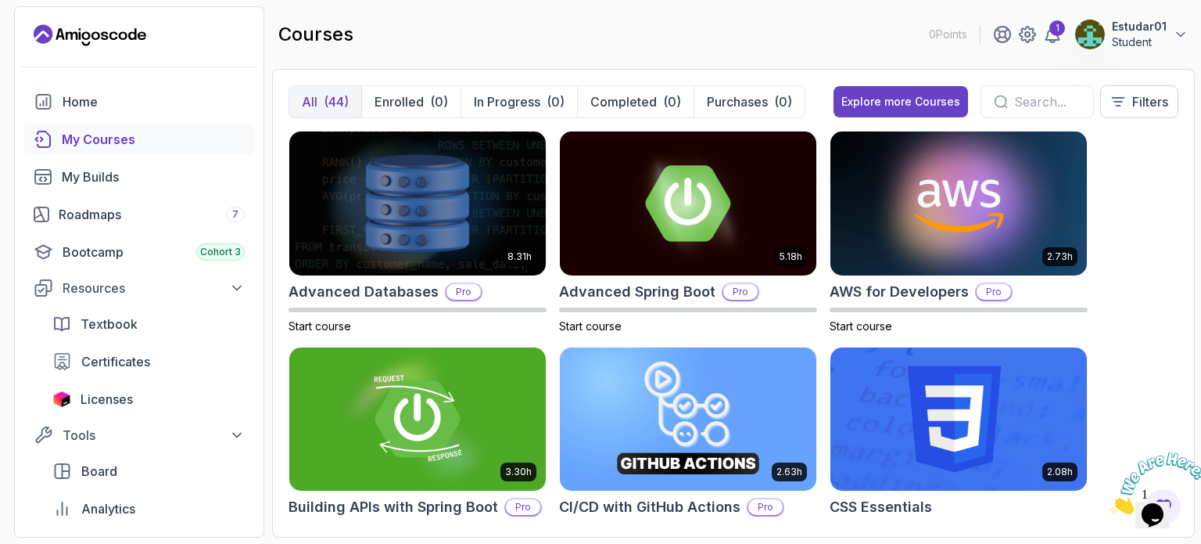
click at [946, 41] on p "0 Points" at bounding box center [948, 35] width 38 height 16
click at [116, 99] on div "Home" at bounding box center [154, 101] width 182 height 19
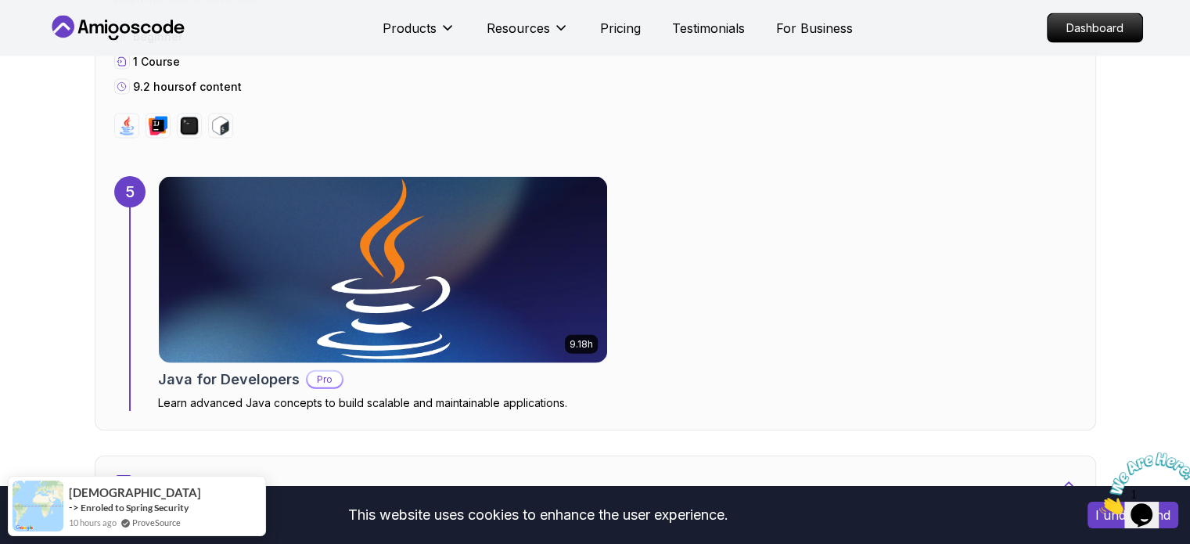
scroll to position [3488, 0]
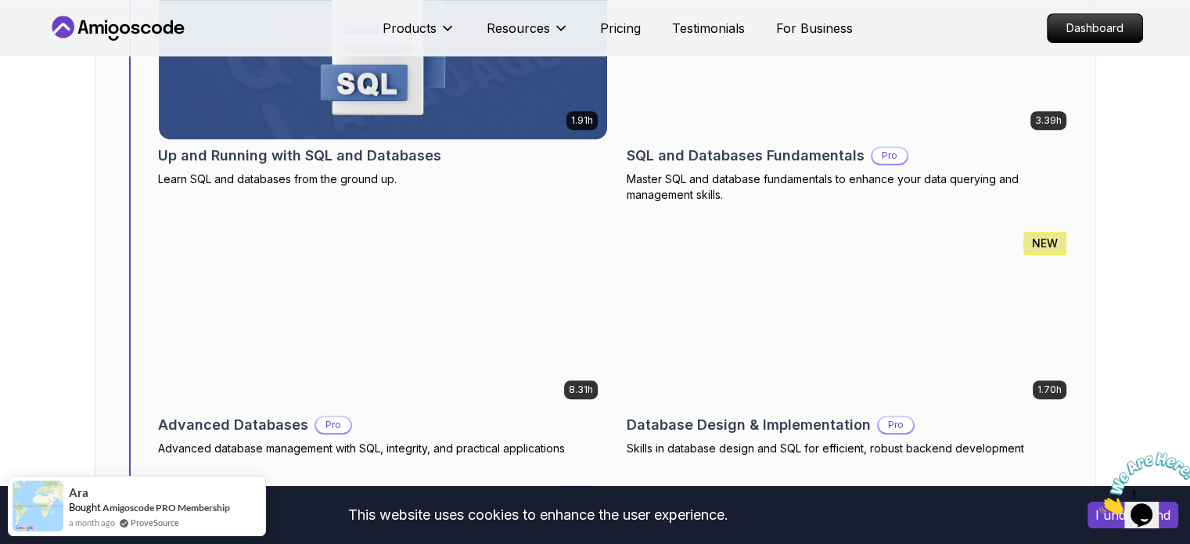
scroll to position [6796, 0]
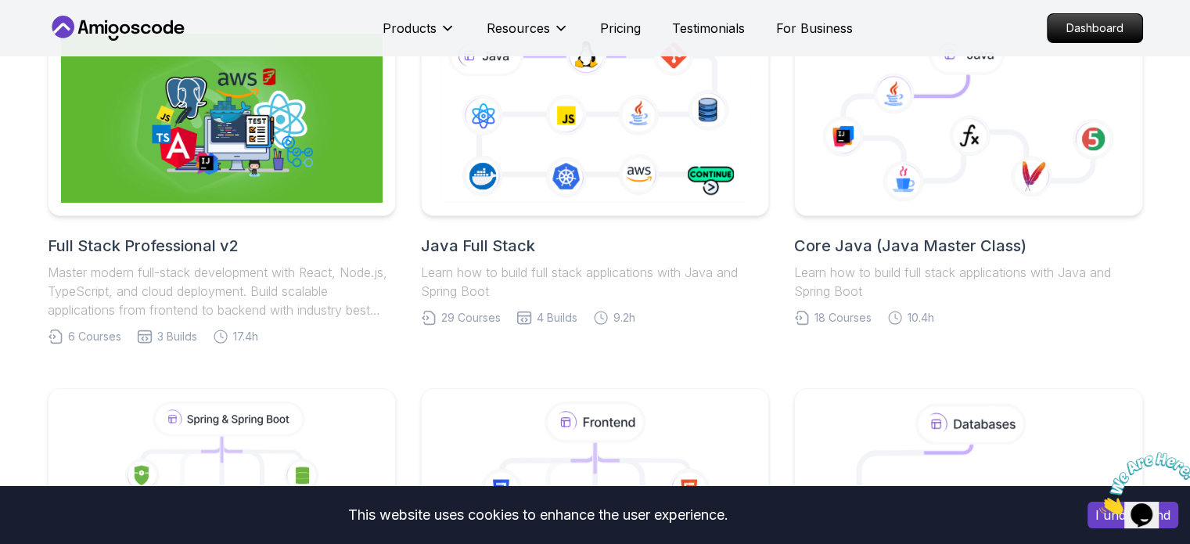
click at [550, 199] on icon at bounding box center [594, 118] width 315 height 175
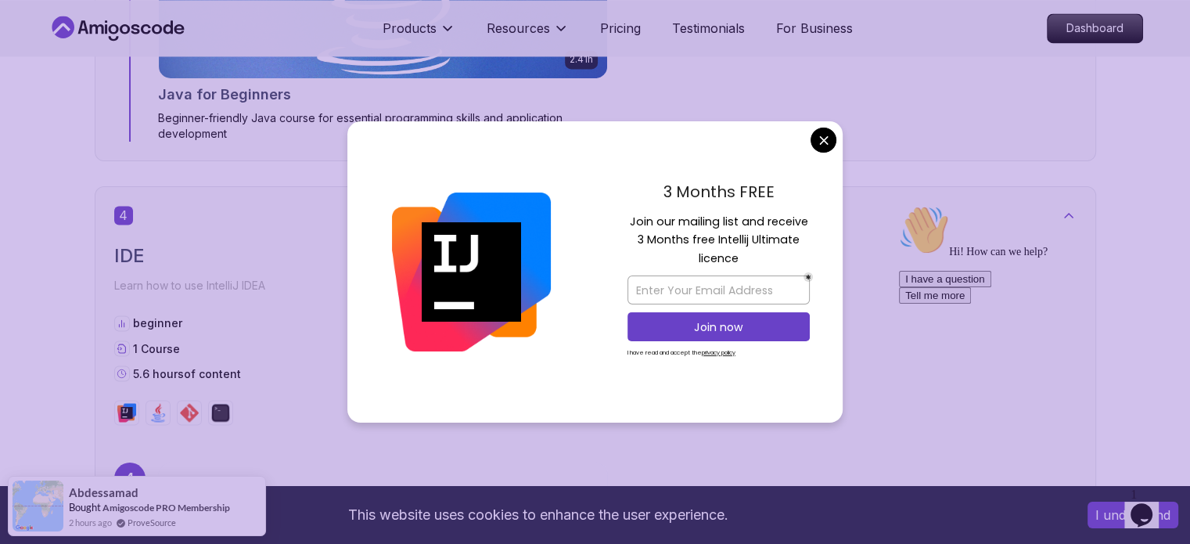
scroll to position [2694, 0]
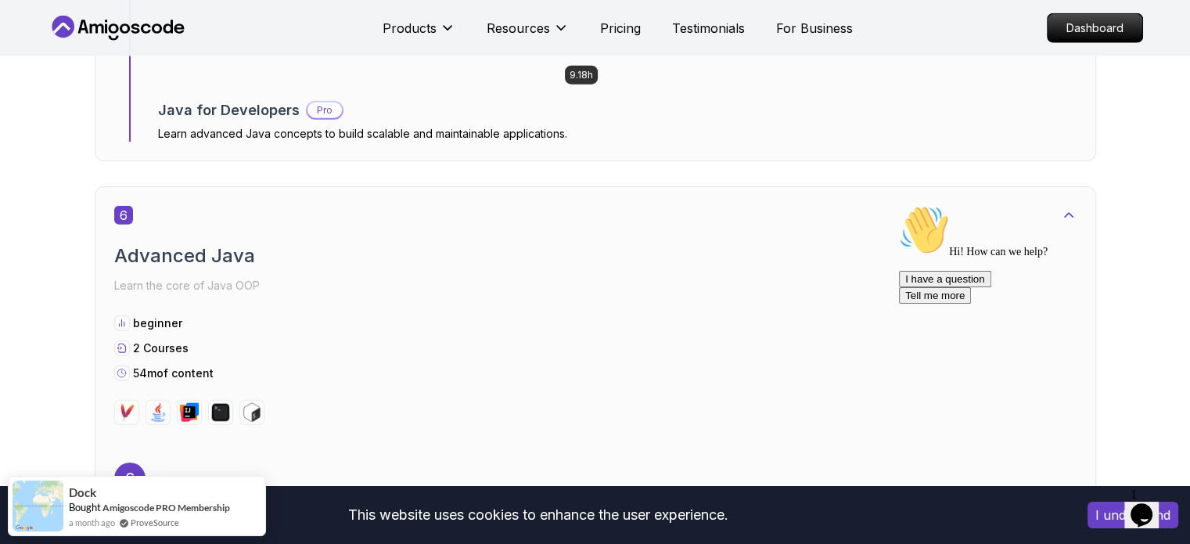
scroll to position [3773, 0]
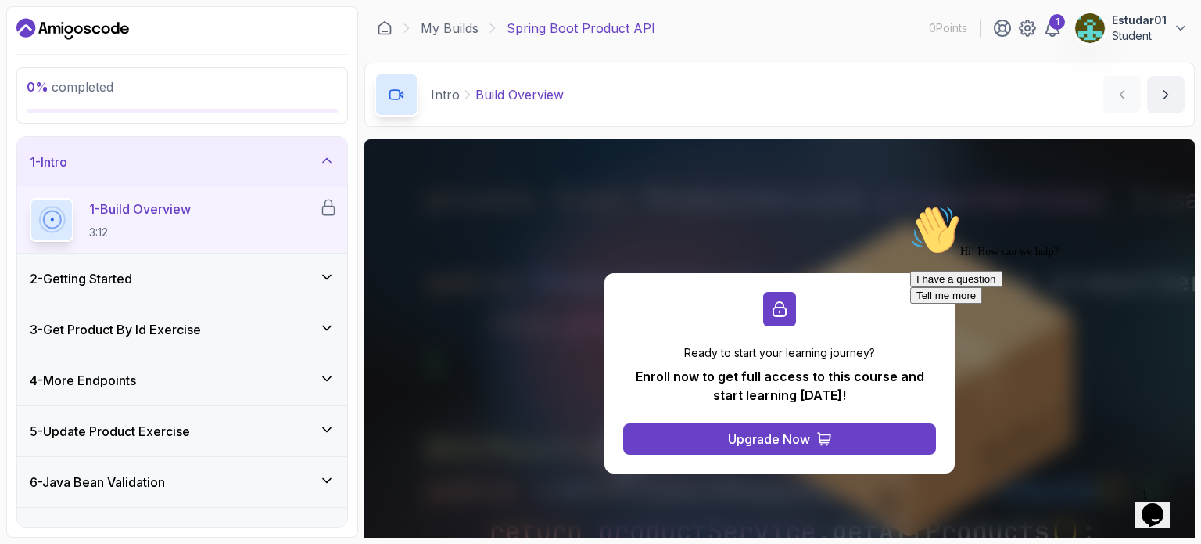
click at [709, 91] on div "Intro Build Overview Build Overview by nelson" at bounding box center [780, 95] width 831 height 64
click at [263, 269] on div "2 - Getting Started" at bounding box center [182, 278] width 305 height 19
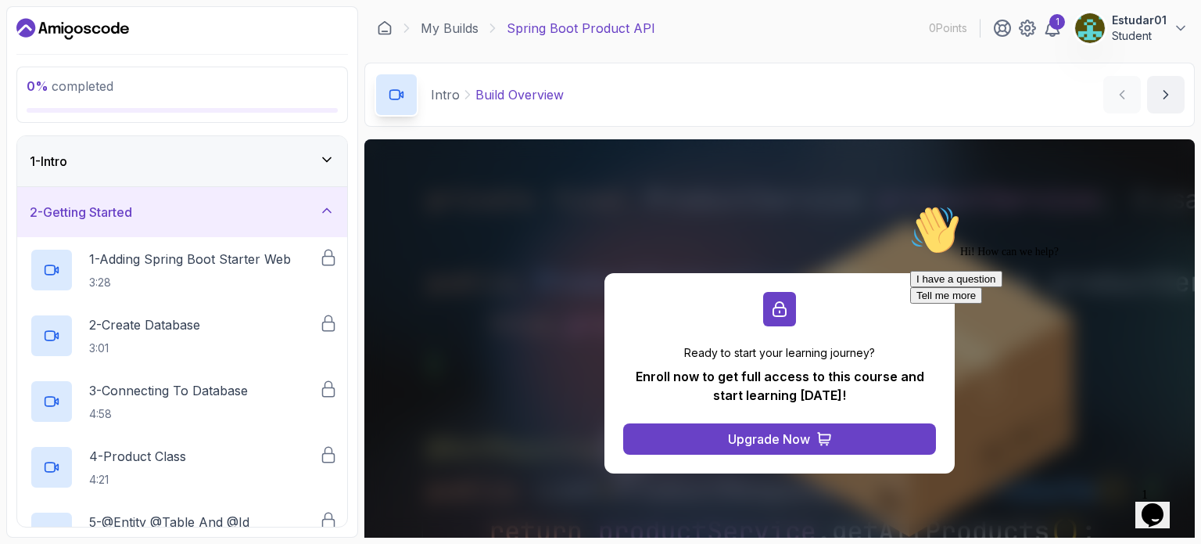
click at [327, 210] on icon at bounding box center [327, 211] width 16 height 16
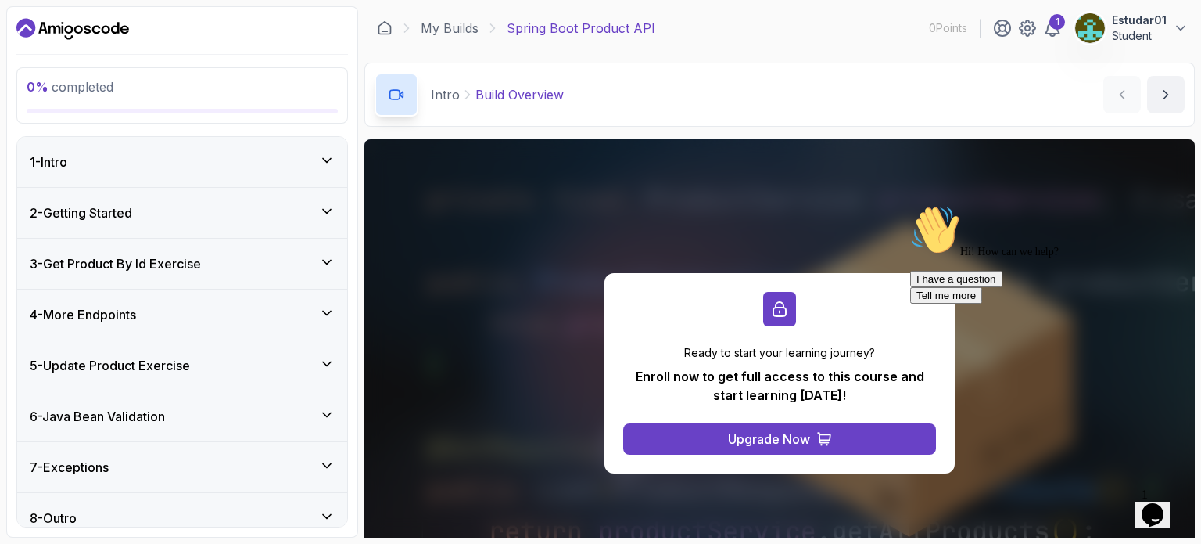
scroll to position [14, 0]
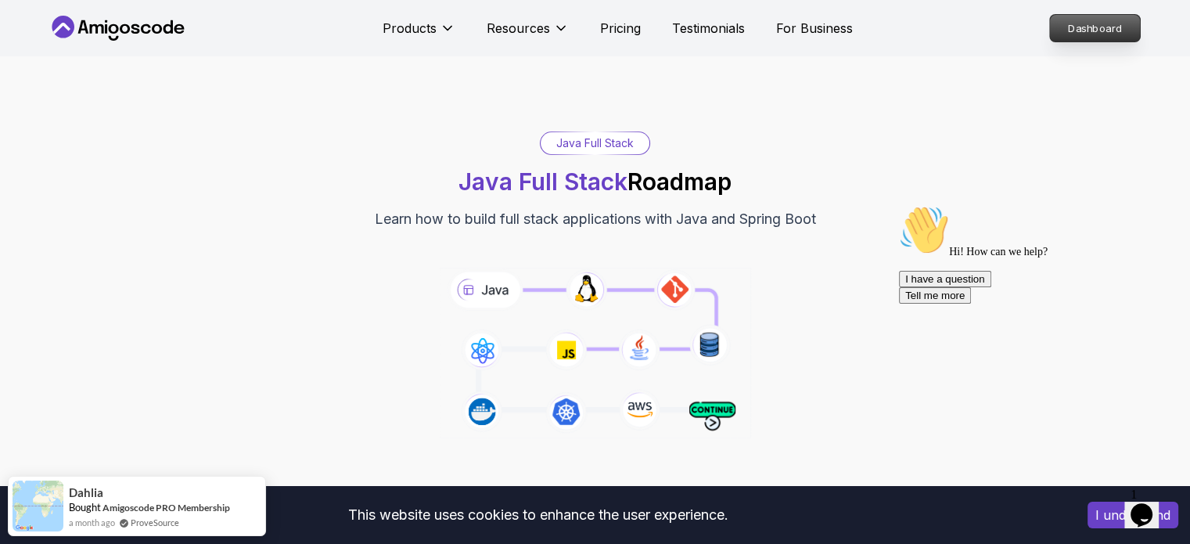
click at [1086, 40] on p "Dashboard" at bounding box center [1095, 28] width 90 height 27
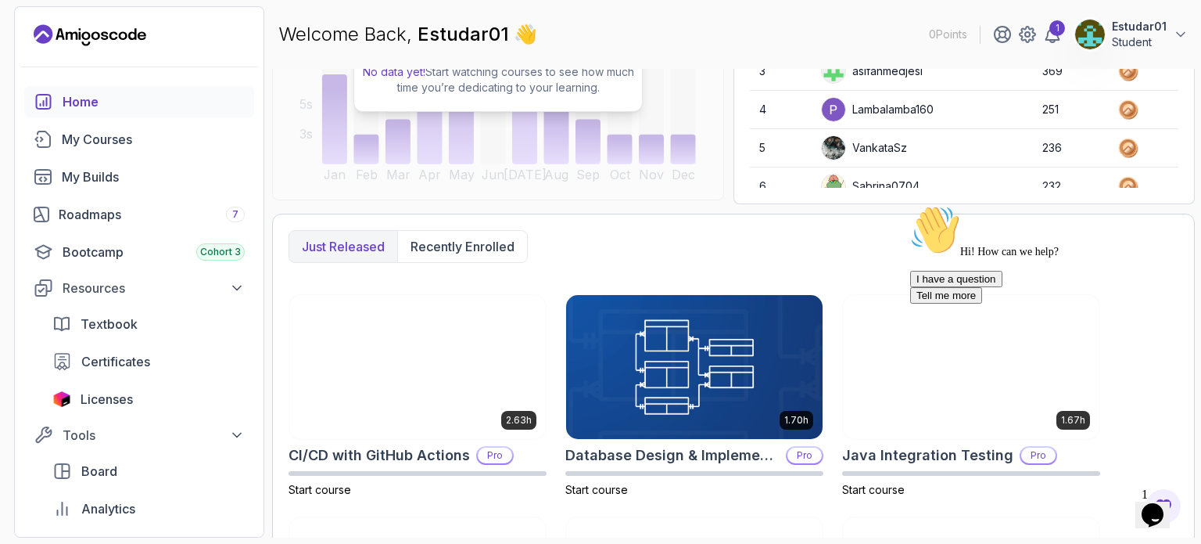
scroll to position [262, 0]
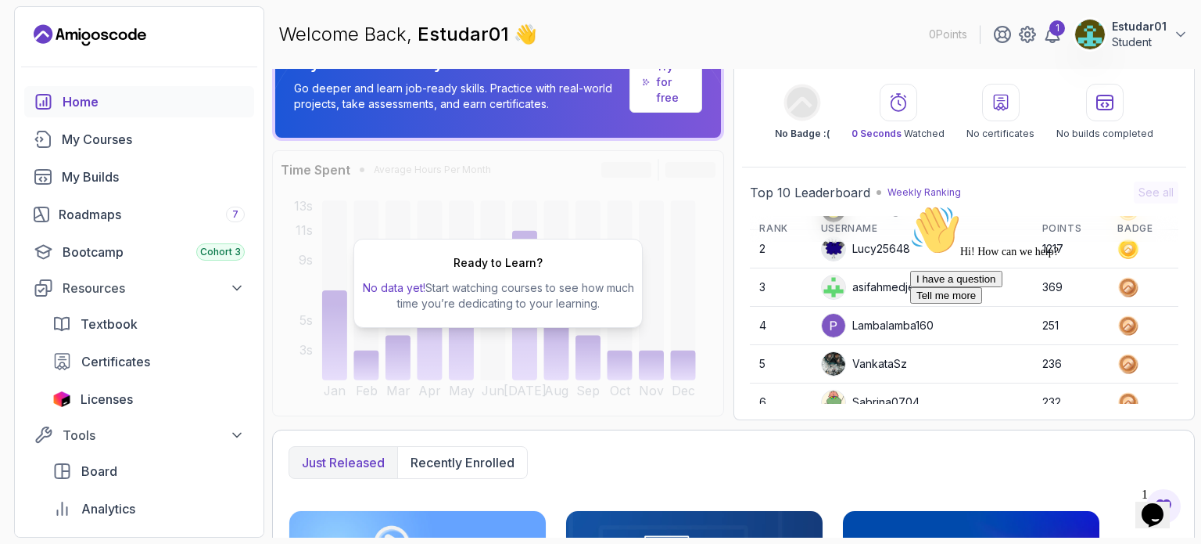
scroll to position [0, 0]
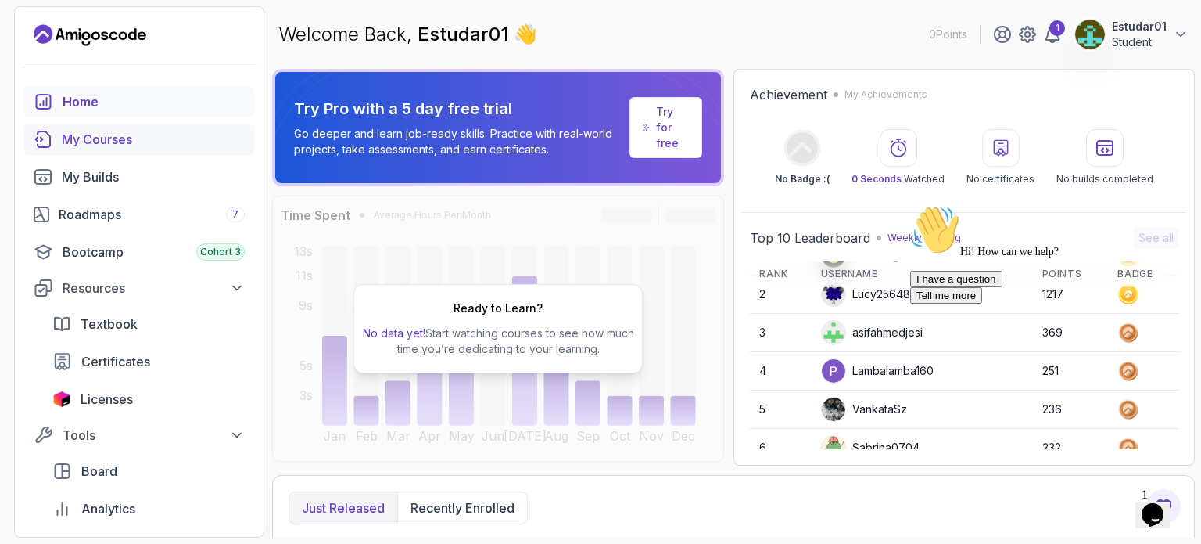
click at [131, 149] on link "My Courses" at bounding box center [139, 139] width 230 height 31
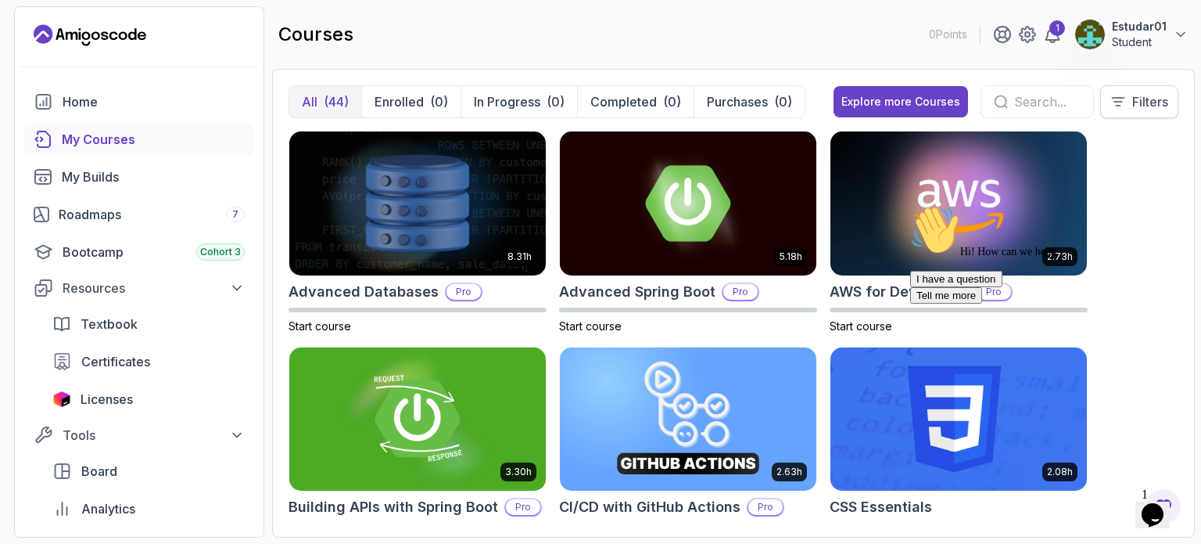
click at [1127, 92] on button "Filters" at bounding box center [1140, 101] width 78 height 33
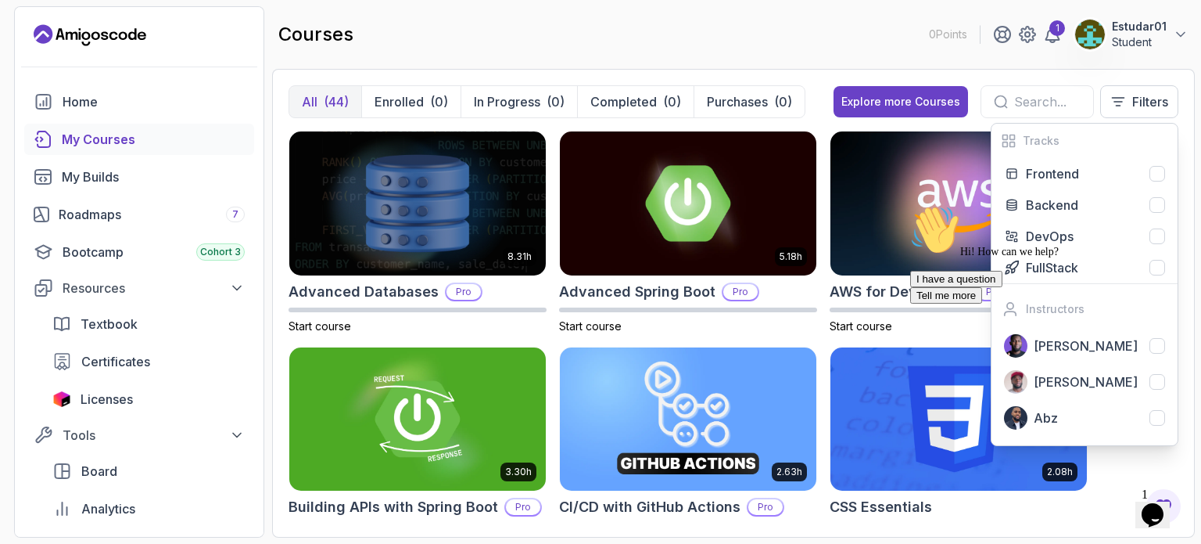
click at [910, 205] on icon "Chat attention grabber" at bounding box center [910, 205] width 0 height 0
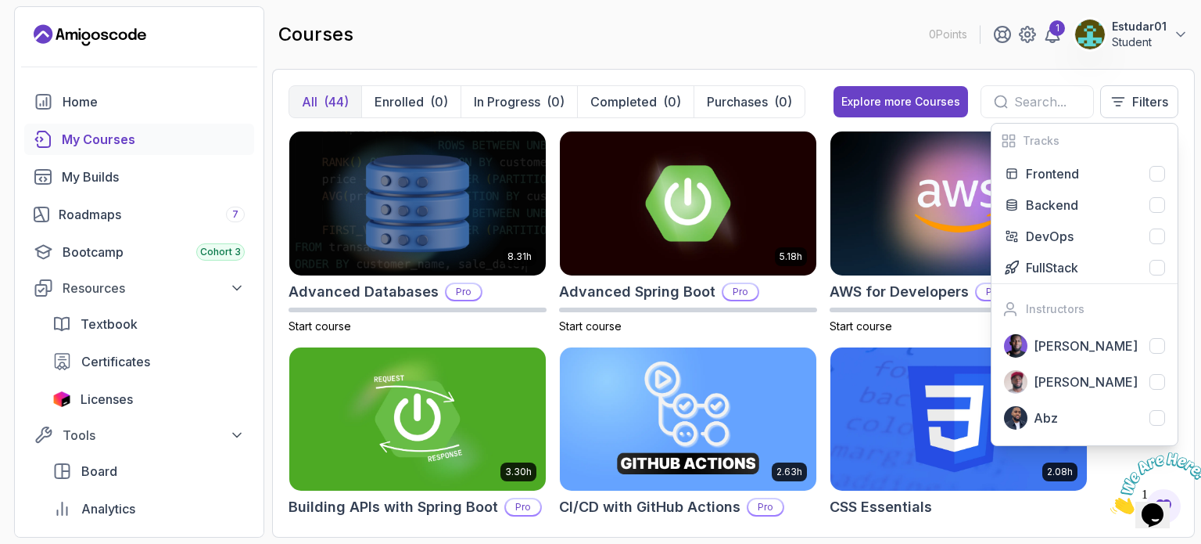
click at [818, 43] on div "courses 0 Points 1 Estudar01 Student" at bounding box center [733, 34] width 923 height 56
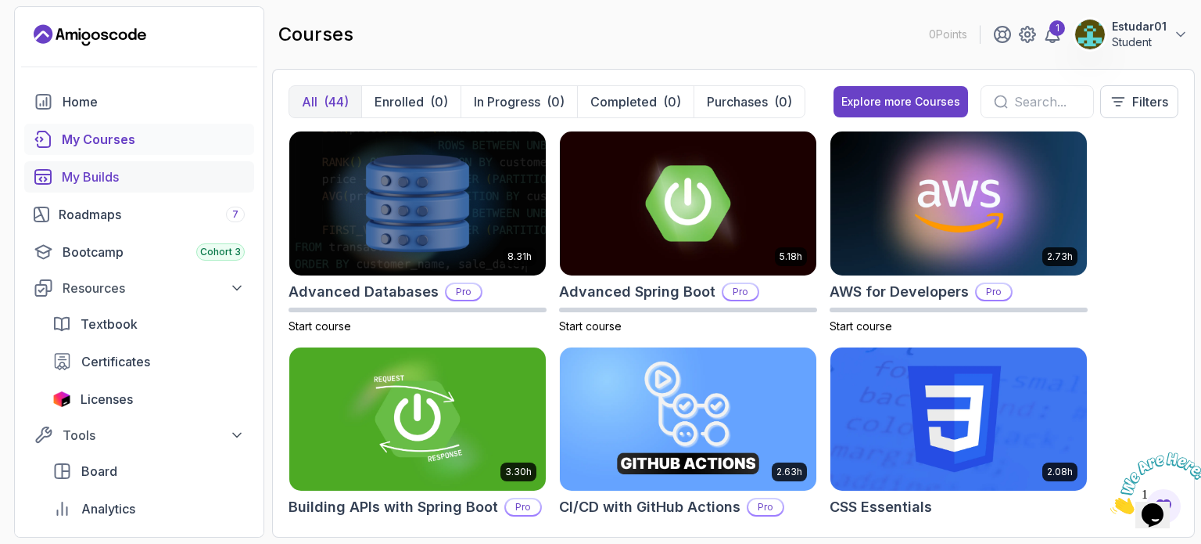
click at [135, 178] on div "My Builds" at bounding box center [153, 176] width 183 height 19
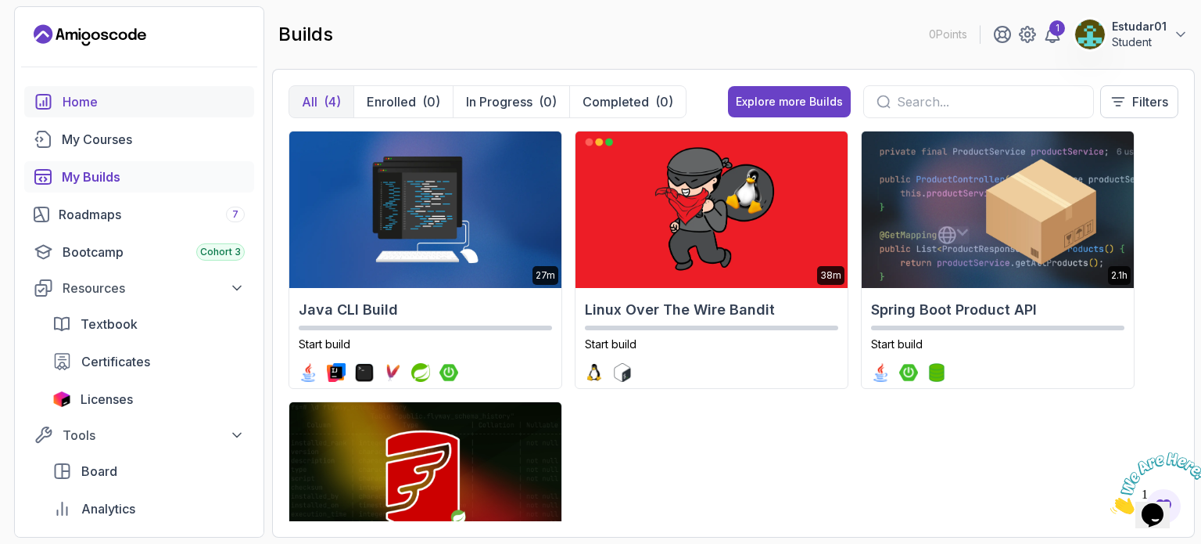
click at [103, 96] on div "Home" at bounding box center [154, 101] width 182 height 19
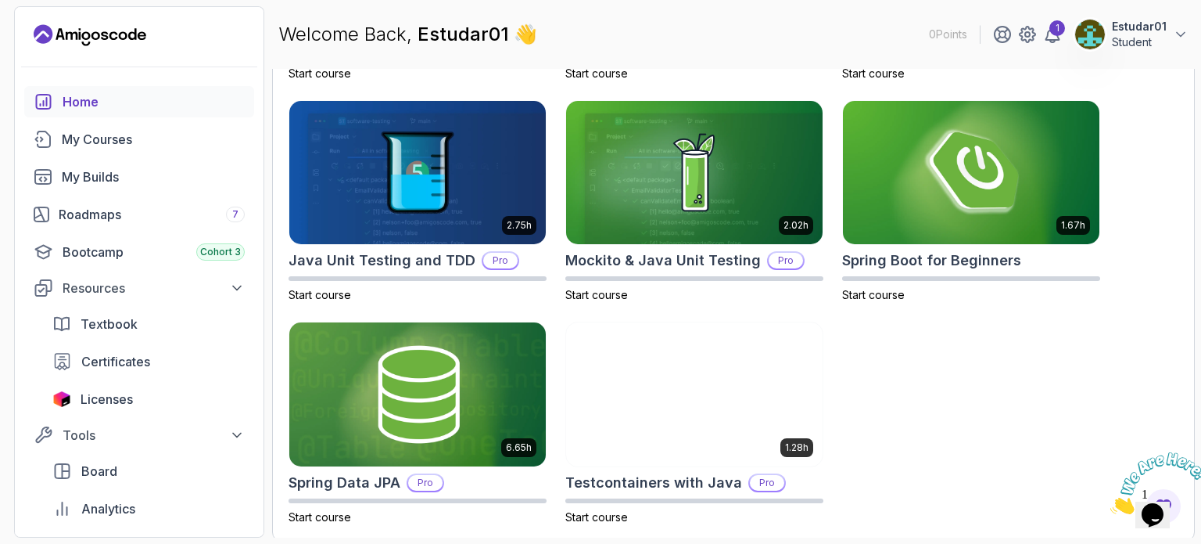
scroll to position [680, 0]
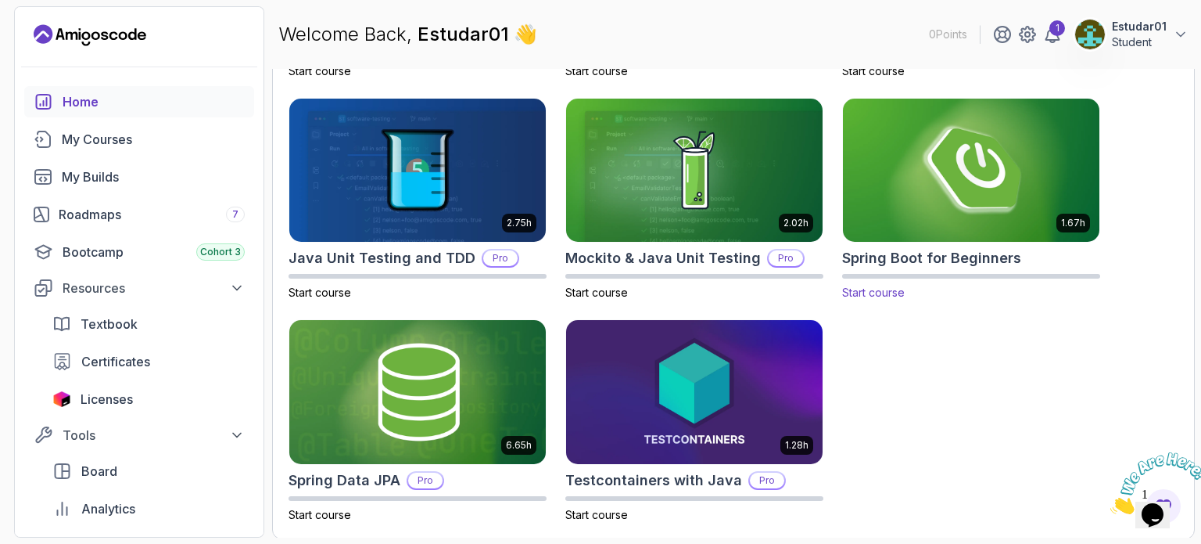
click at [992, 181] on img at bounding box center [971, 170] width 269 height 151
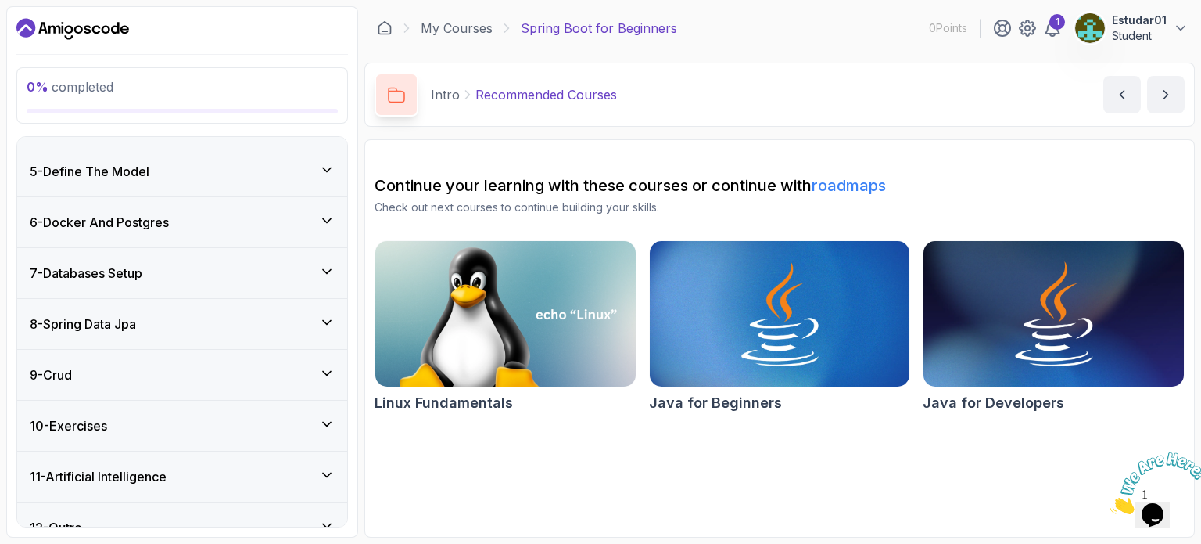
scroll to position [347, 0]
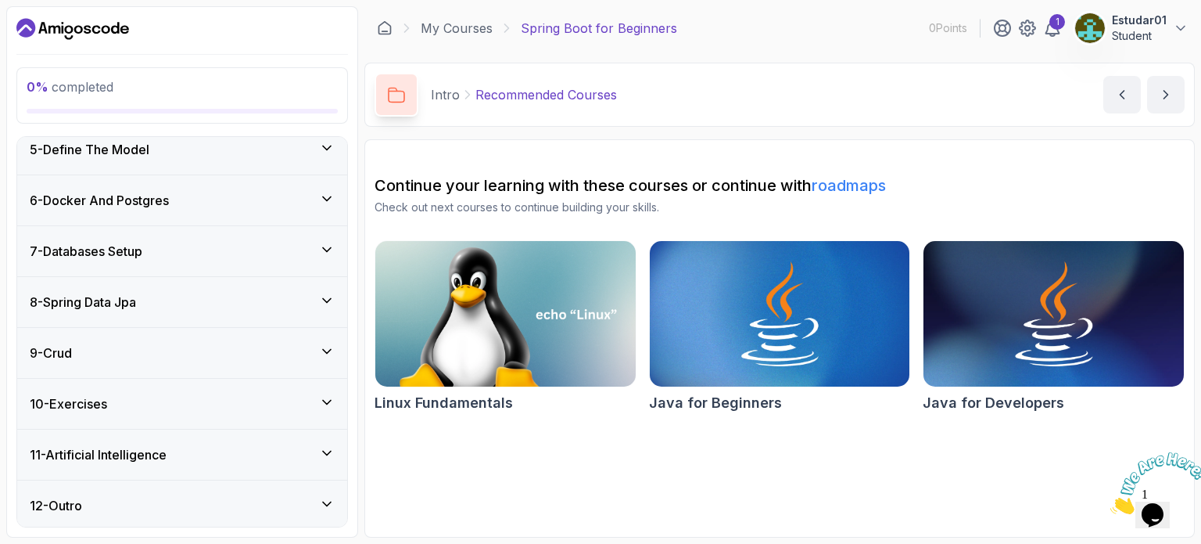
click at [310, 403] on div "10 - Exercises" at bounding box center [182, 403] width 305 height 19
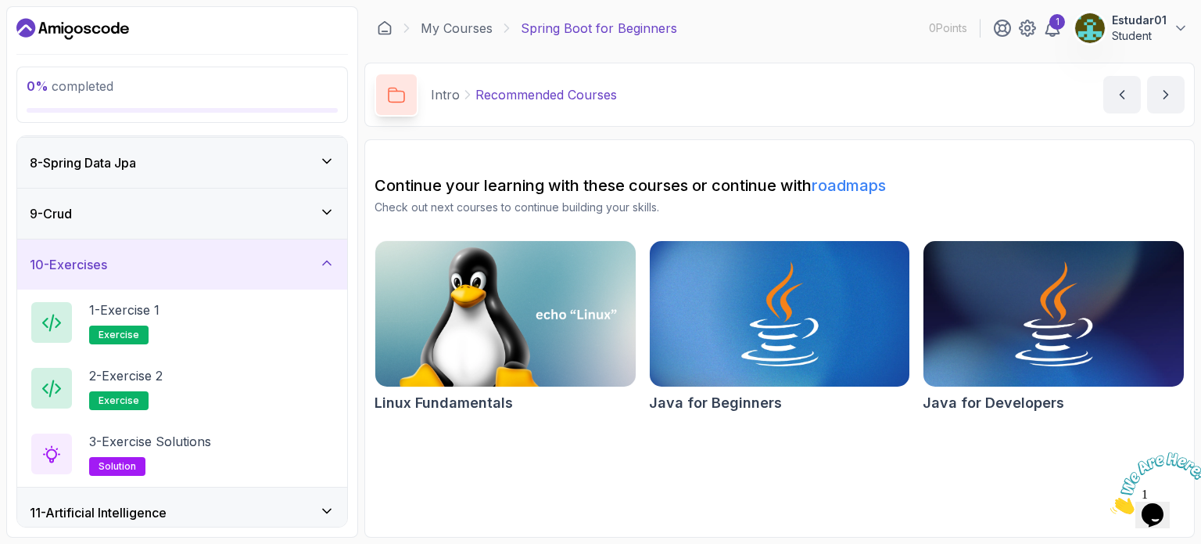
scroll to position [357, 0]
click at [150, 327] on h2 "1 - Exercise 1 exercise" at bounding box center [124, 320] width 70 height 44
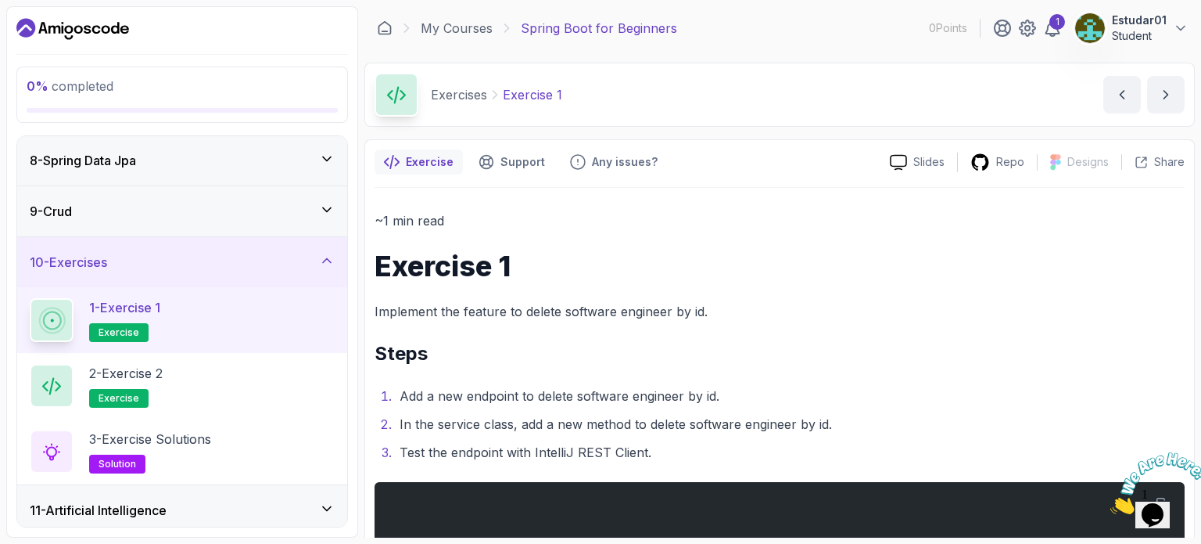
scroll to position [78, 0]
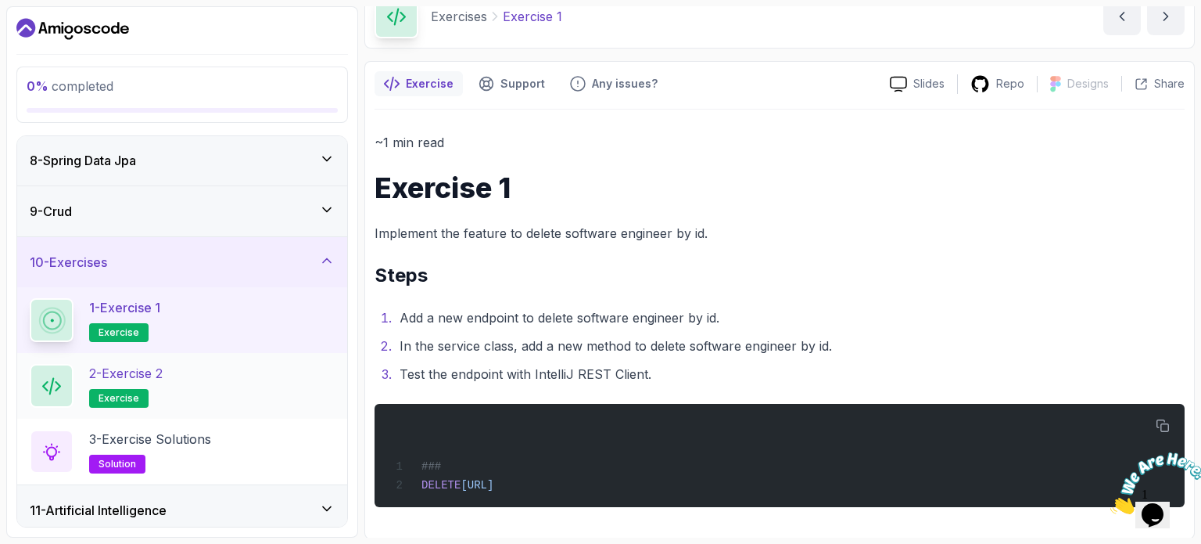
click at [205, 375] on div "2 - Exercise 2 exercise" at bounding box center [182, 386] width 305 height 44
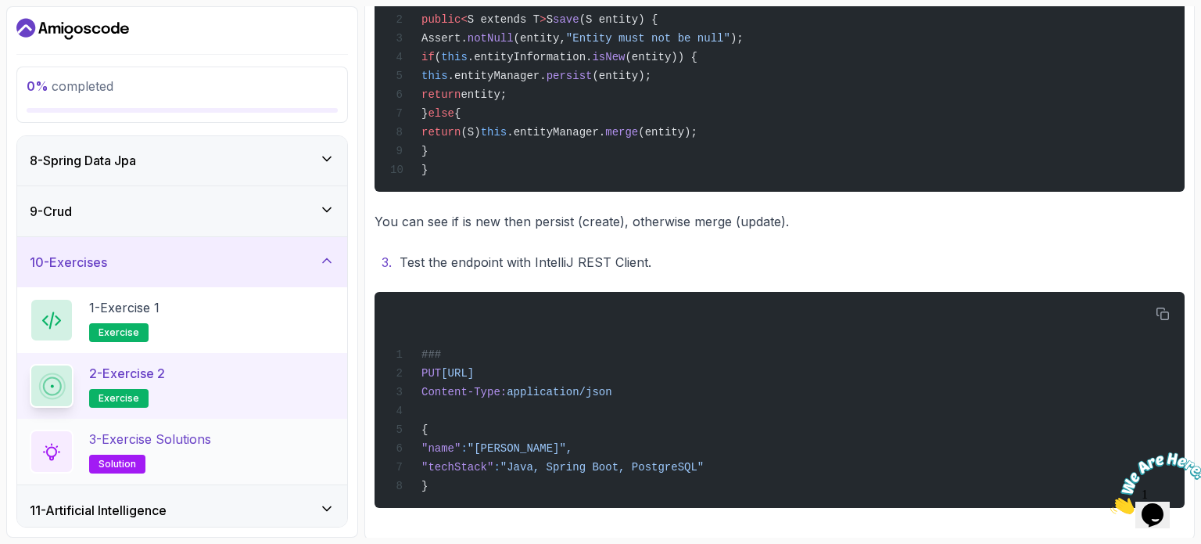
scroll to position [413, 0]
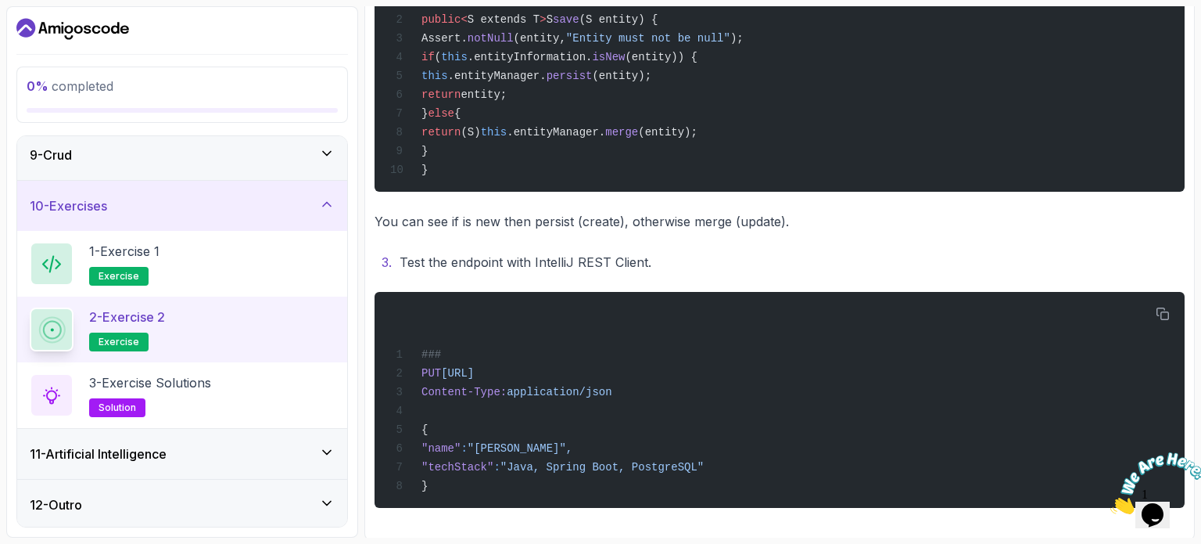
click at [238, 450] on div "11 - Artificial Intelligence" at bounding box center [182, 453] width 305 height 19
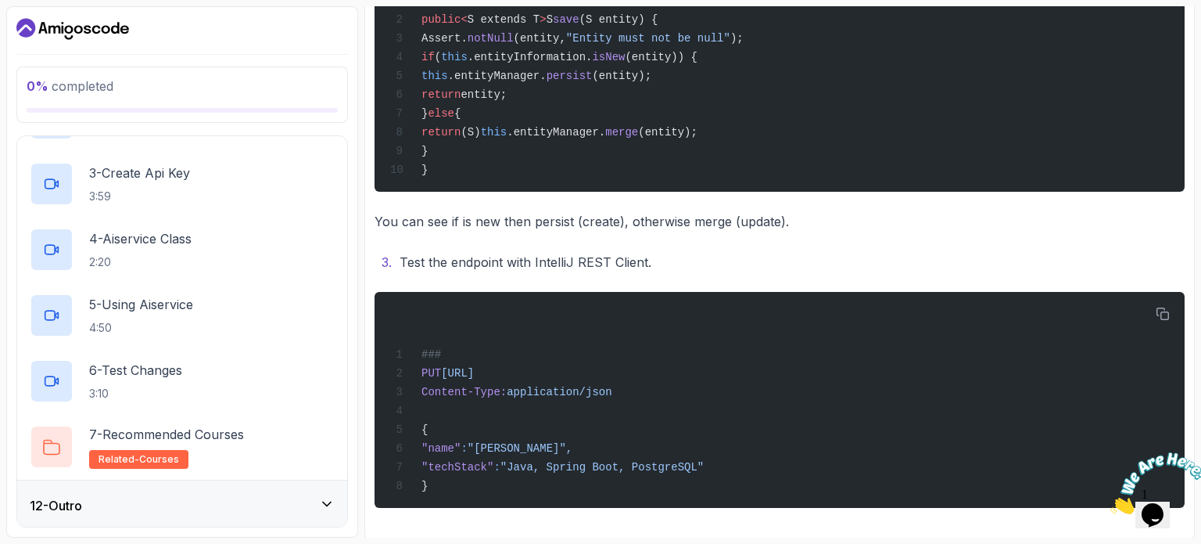
scroll to position [676, 0]
click at [237, 425] on p "7 - Recommended Courses" at bounding box center [166, 433] width 155 height 19
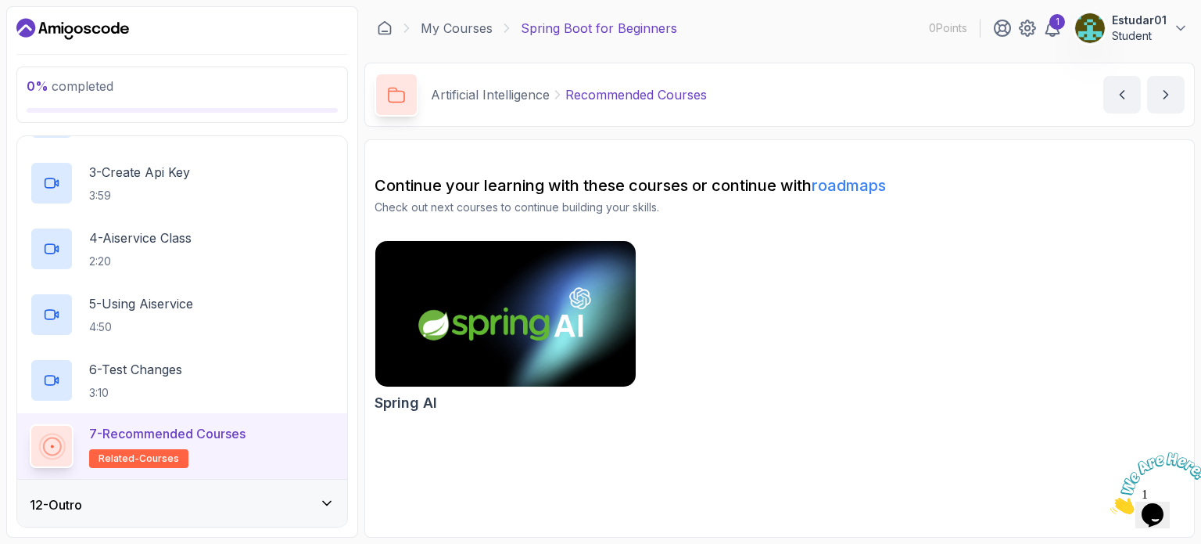
click at [576, 300] on img at bounding box center [505, 313] width 273 height 153
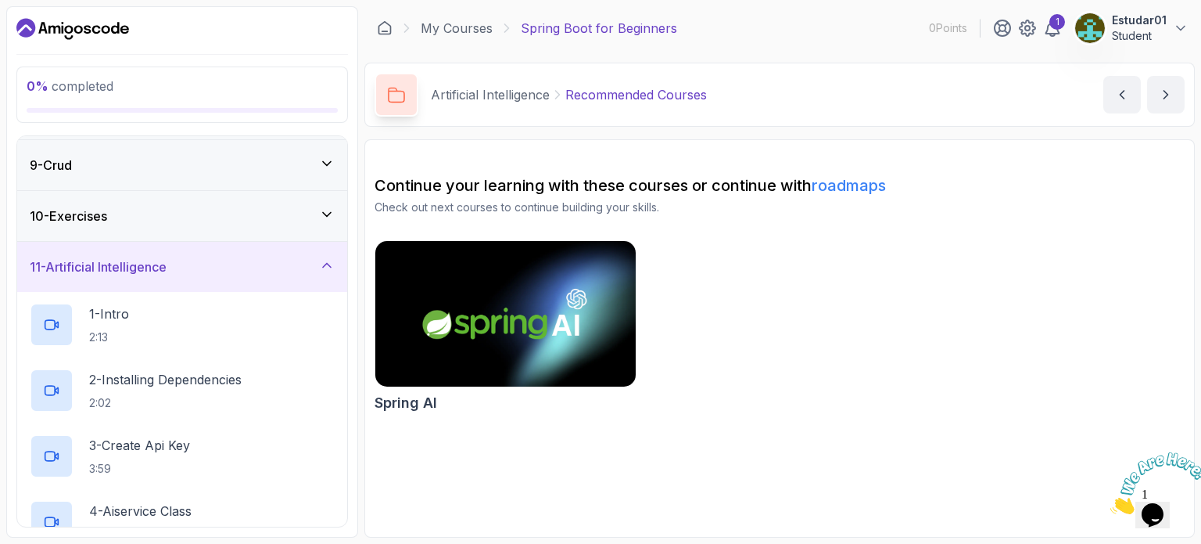
scroll to position [404, 0]
click at [318, 261] on div "11 - Artificial Intelligence" at bounding box center [182, 265] width 305 height 19
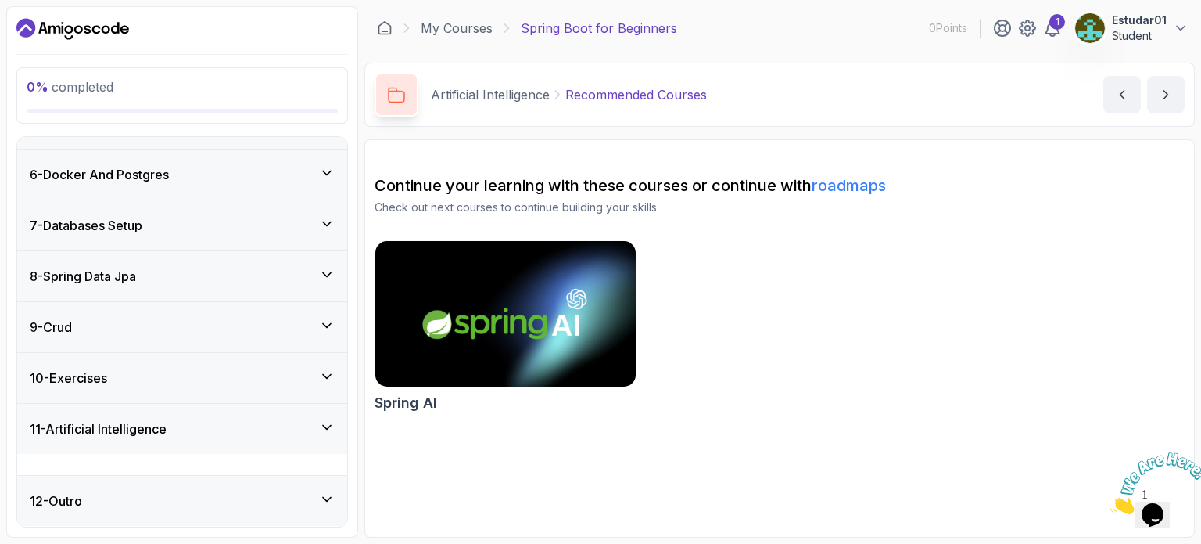
scroll to position [216, 0]
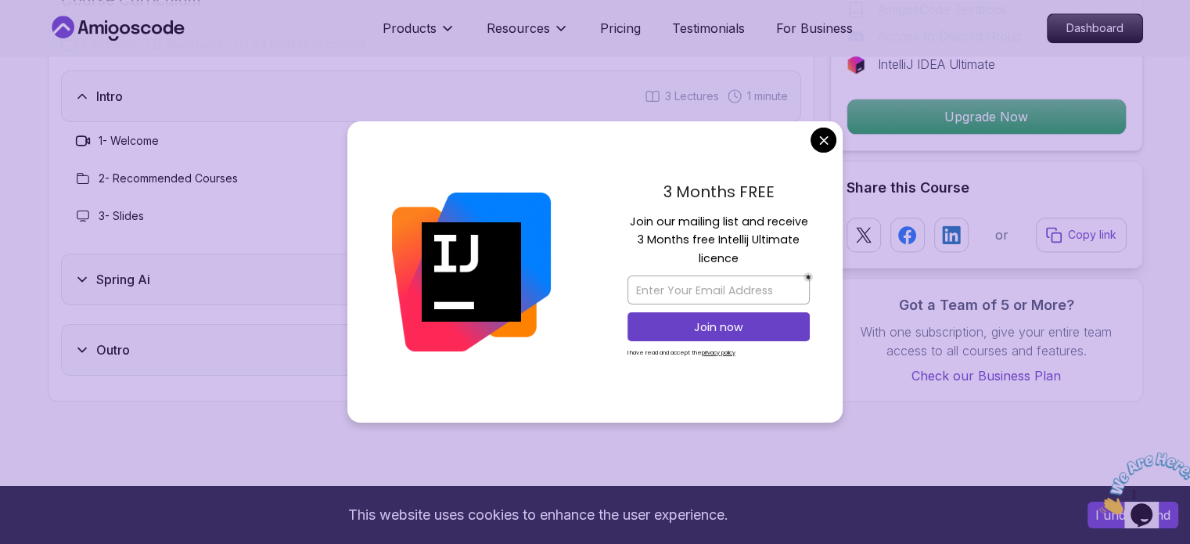
scroll to position [2015, 0]
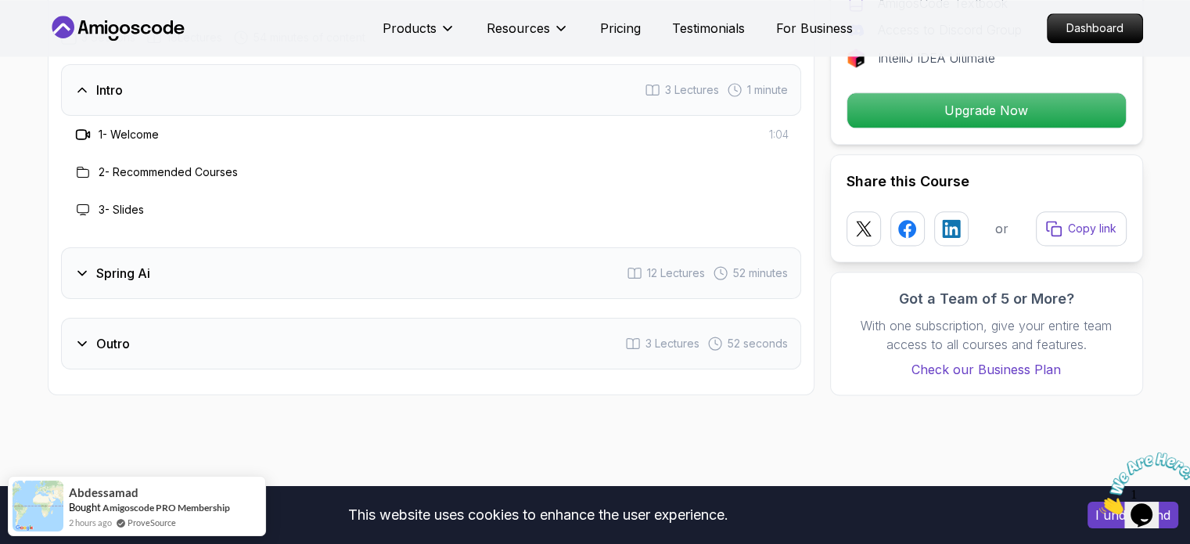
click at [255, 275] on div "Spring Ai 12 Lectures 52 minutes" at bounding box center [431, 273] width 740 height 52
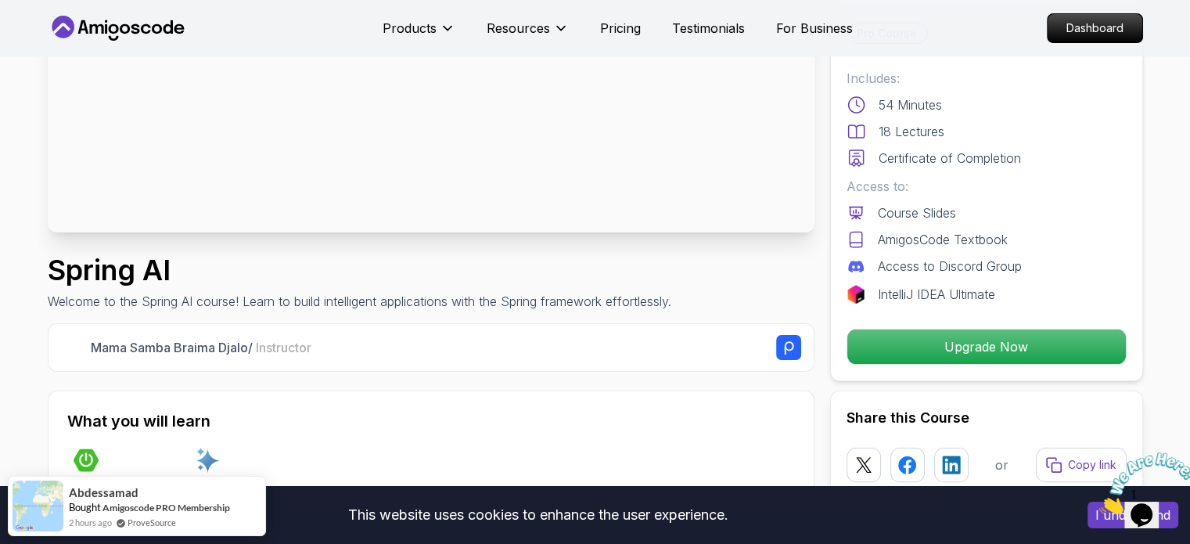
scroll to position [0, 0]
